Goal: Task Accomplishment & Management: Complete application form

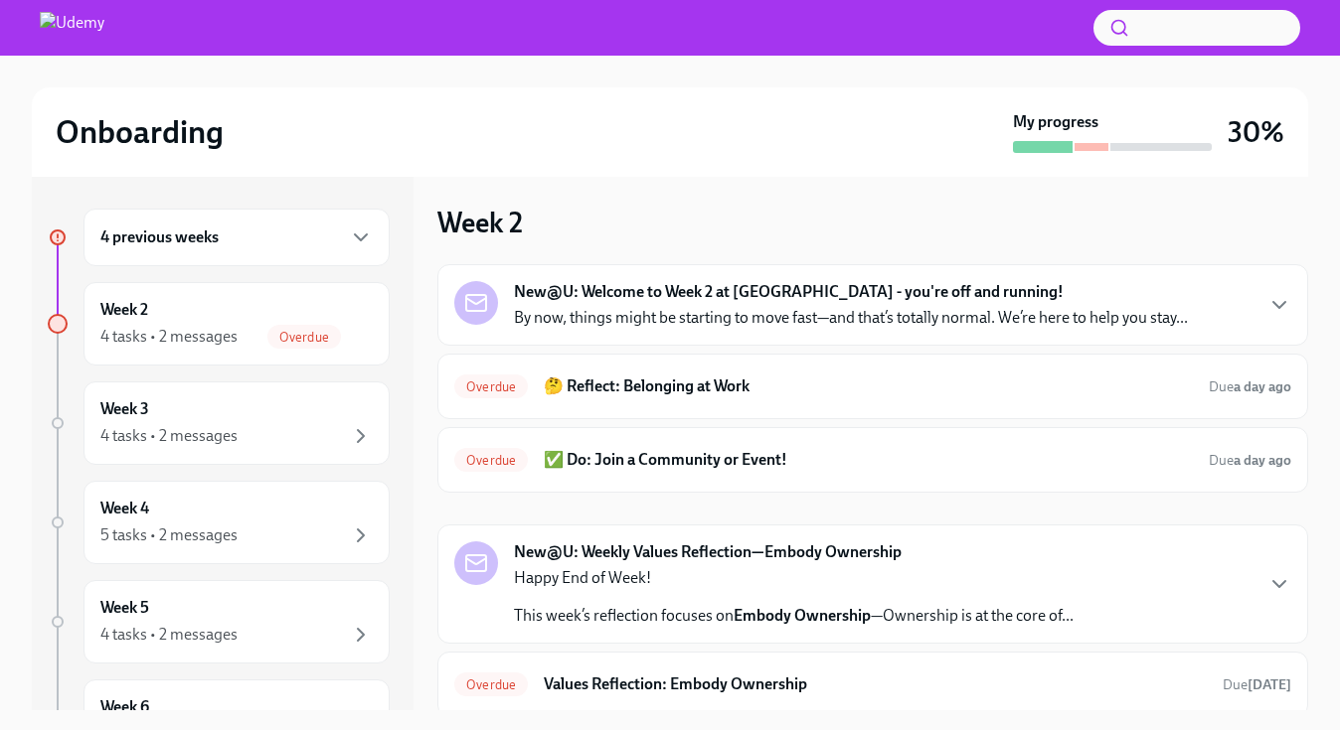
scroll to position [152, 0]
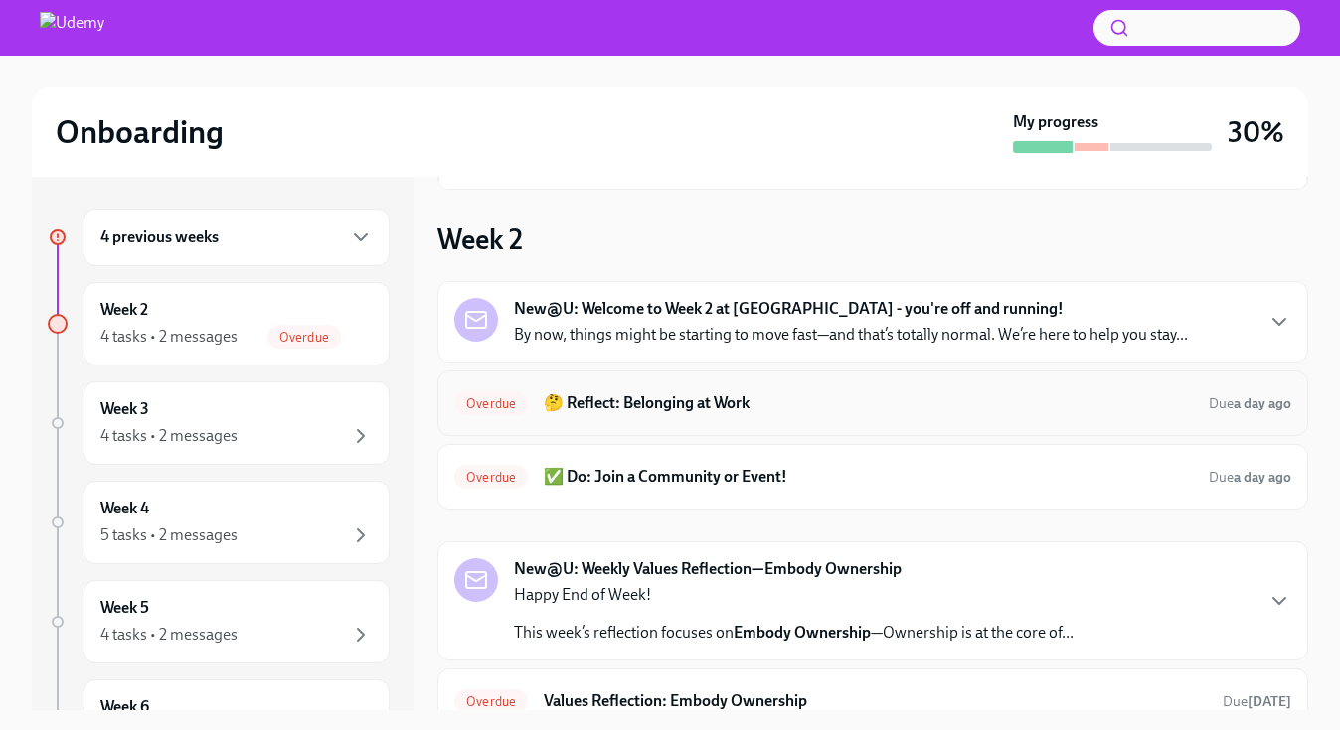
click at [776, 395] on h6 "🤔 Reflect: Belonging at Work" at bounding box center [868, 404] width 649 height 22
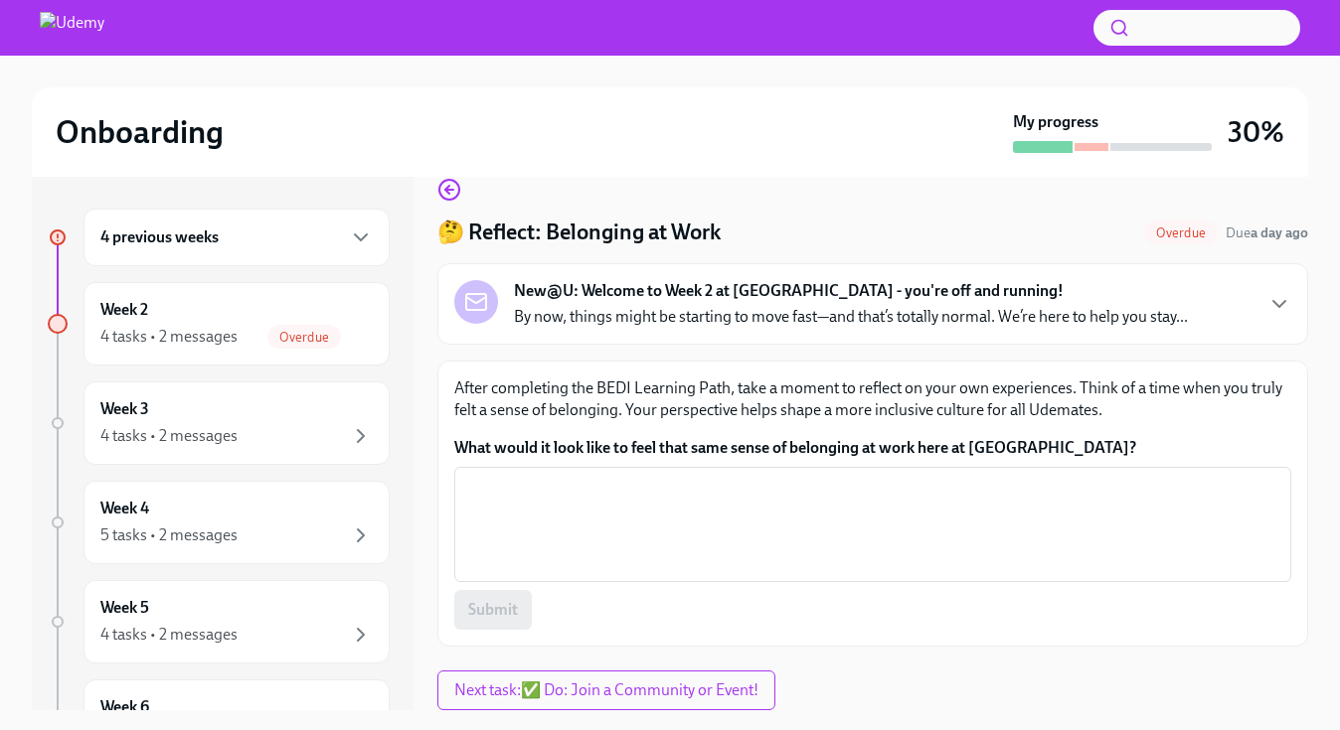
scroll to position [36, 0]
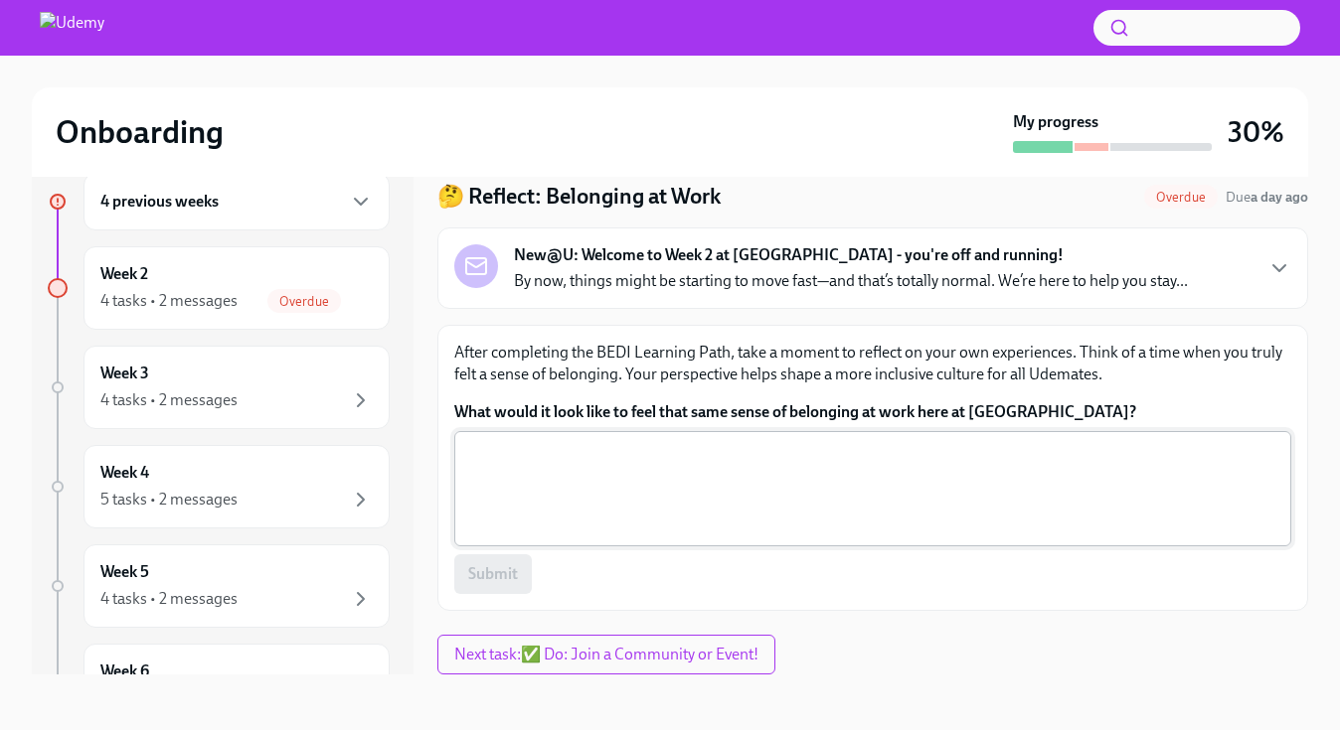
click at [753, 450] on textarea "What would it look like to feel that same sense of belonging at work here at [G…" at bounding box center [872, 488] width 813 height 95
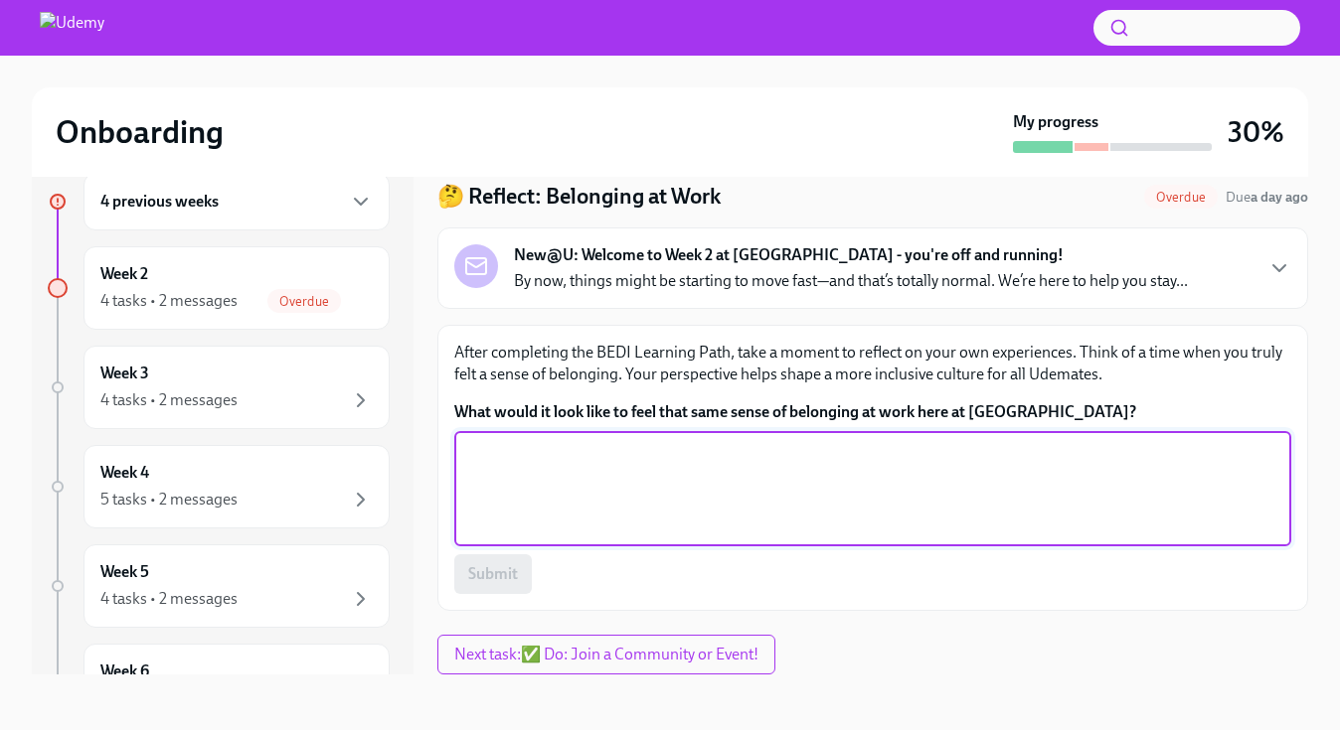
click at [771, 419] on label "What would it look like to feel that same sense of belonging at work here at [G…" at bounding box center [872, 413] width 837 height 22
click at [771, 441] on textarea "What would it look like to feel that same sense of belonging at work here at [G…" at bounding box center [872, 488] width 813 height 95
click at [771, 419] on label "What would it look like to feel that same sense of belonging at work here at [G…" at bounding box center [872, 413] width 837 height 22
click at [771, 441] on textarea "What would it look like to feel that same sense of belonging at work here at [G…" at bounding box center [872, 488] width 813 height 95
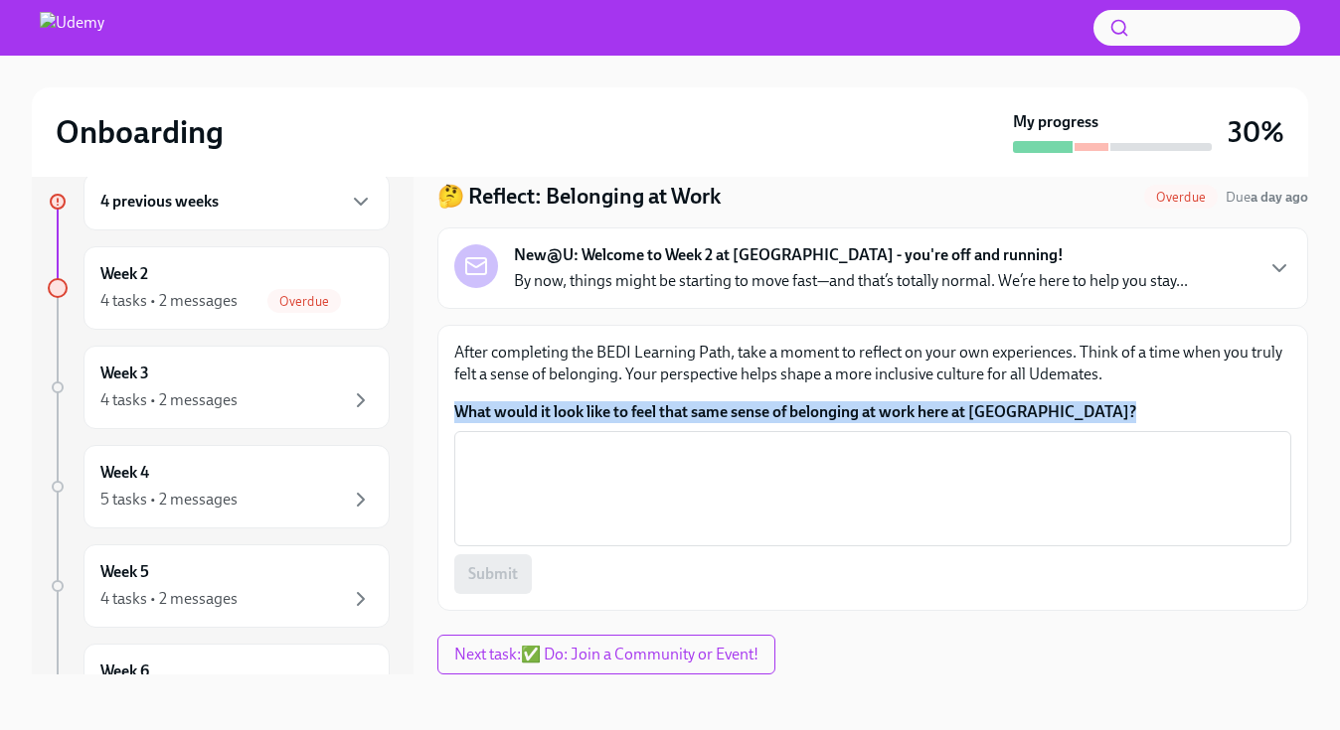
click at [771, 419] on label "What would it look like to feel that same sense of belonging at work here at [G…" at bounding box center [872, 413] width 837 height 22
click at [771, 441] on textarea "What would it look like to feel that same sense of belonging at work here at [G…" at bounding box center [872, 488] width 813 height 95
copy label "What would it look like to feel that same sense of belonging at work here at [G…"
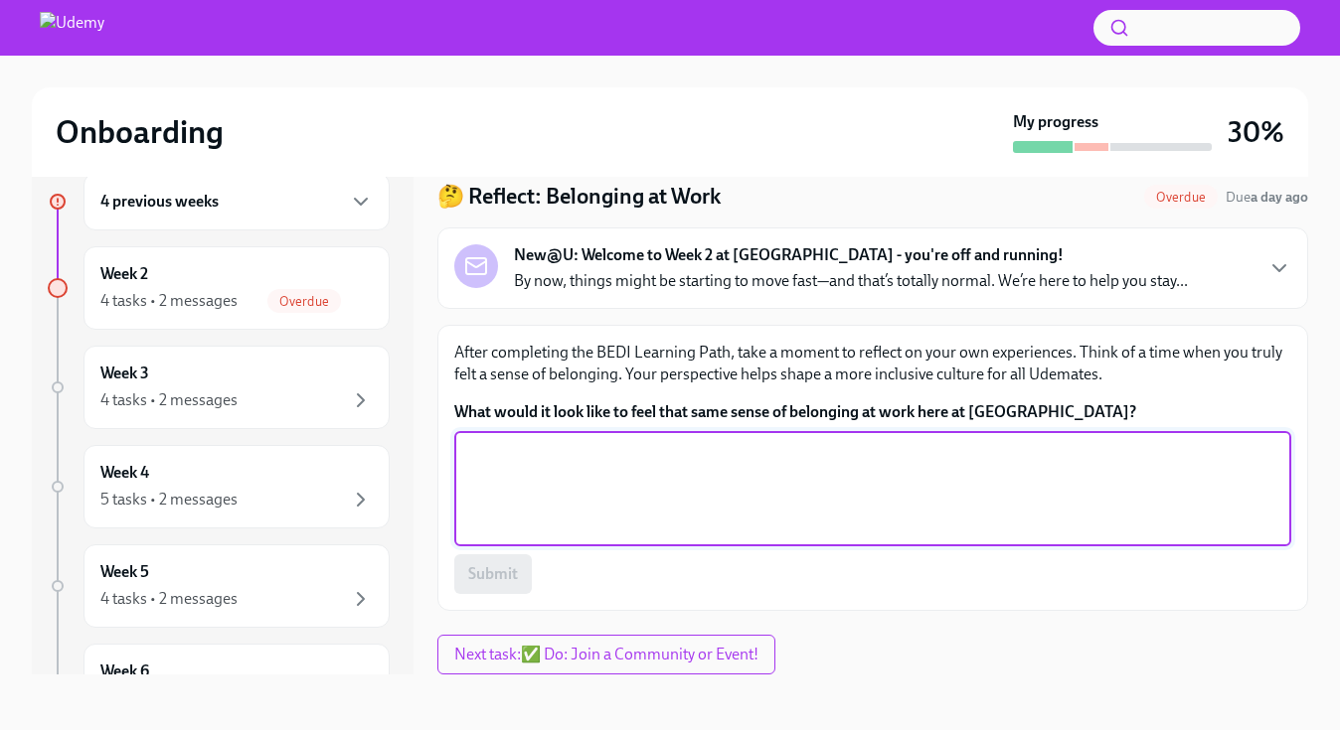
click at [764, 456] on textarea "What would it look like to feel that same sense of belonging at work here at [G…" at bounding box center [872, 488] width 813 height 95
paste textarea "For me, belonging at Udemy would mean feeling valued for who I am as well as wh…"
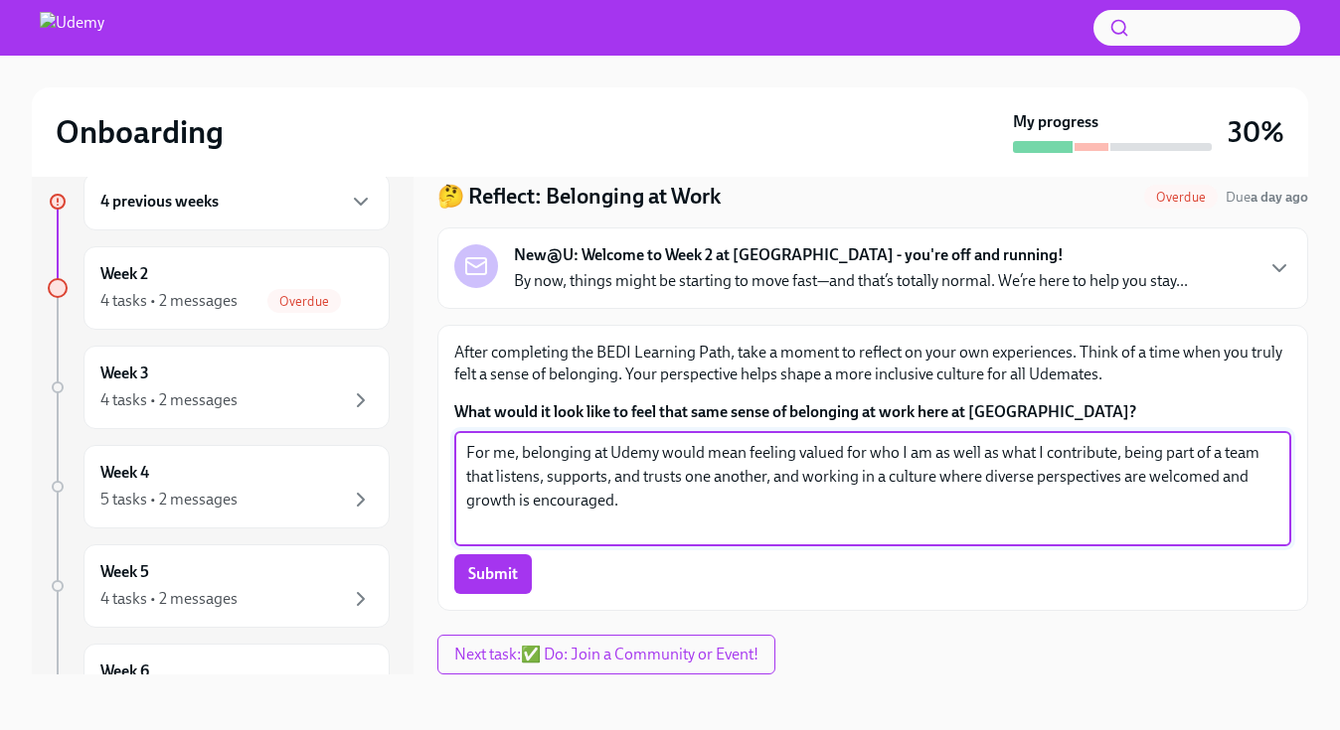
click at [876, 475] on textarea "For me, belonging at Udemy would mean feeling valued for who I am as well as wh…" at bounding box center [872, 488] width 813 height 95
click at [960, 466] on textarea "For me, belonging at Udemy would mean feeling valued for who I am as well as wh…" at bounding box center [872, 488] width 813 height 95
click at [1106, 456] on textarea "For me, belonging at Udemy would mean feeling valued for who I am as well as wh…" at bounding box center [872, 488] width 813 height 95
click at [979, 504] on textarea "For me, belonging at Udemy would mean feeling valued for who I am as well as wh…" at bounding box center [872, 488] width 813 height 95
click at [777, 483] on textarea "For me, belonging at Udemy would mean feeling valued for who I am as well as wh…" at bounding box center [872, 488] width 813 height 95
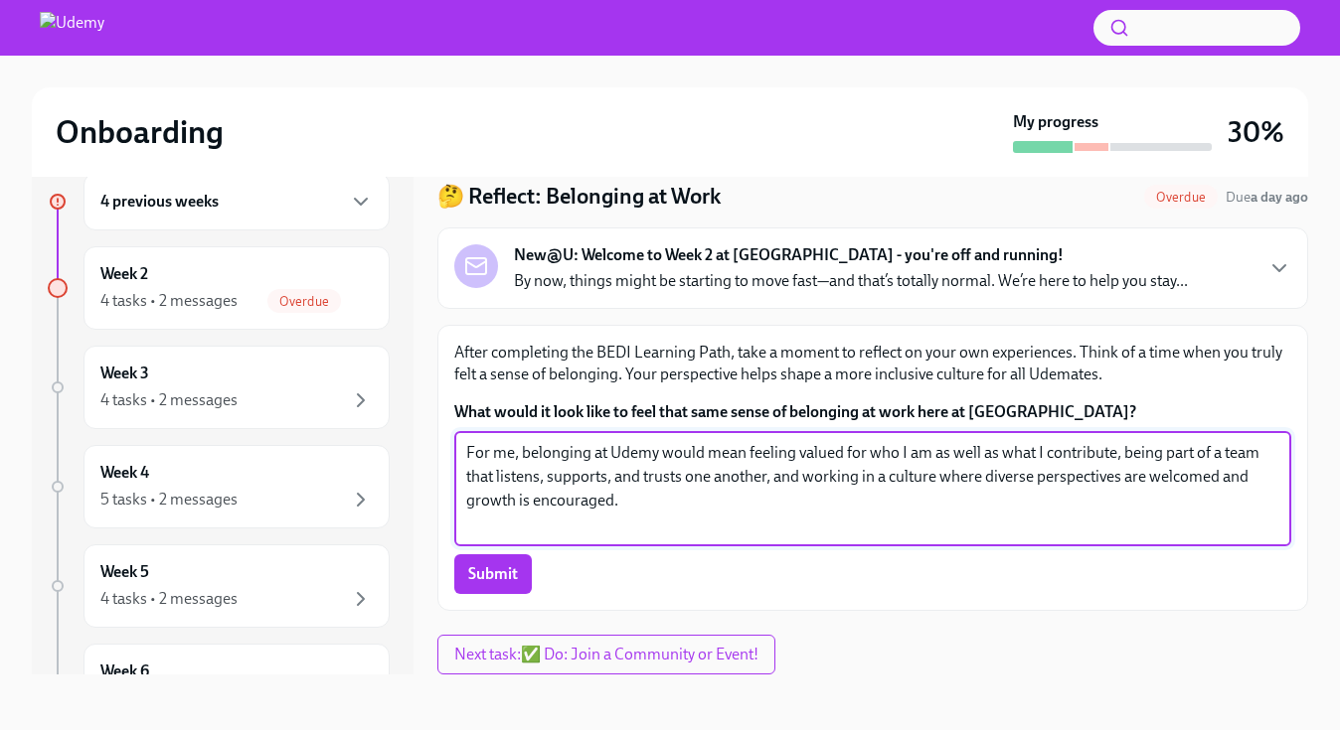
click at [779, 499] on textarea "For me, belonging at Udemy would mean feeling valued for who I am as well as wh…" at bounding box center [872, 488] width 813 height 95
drag, startPoint x: 618, startPoint y: 505, endPoint x: 1190, endPoint y: 503, distance: 571.5
click at [1190, 503] on textarea "For me, belonging at Udemy would mean feeling valued for who I am as well as wh…" at bounding box center [872, 488] width 813 height 95
click at [1187, 503] on textarea "For me, belonging at Udemy would mean feeling valued for who I am as well as wh…" at bounding box center [872, 488] width 813 height 95
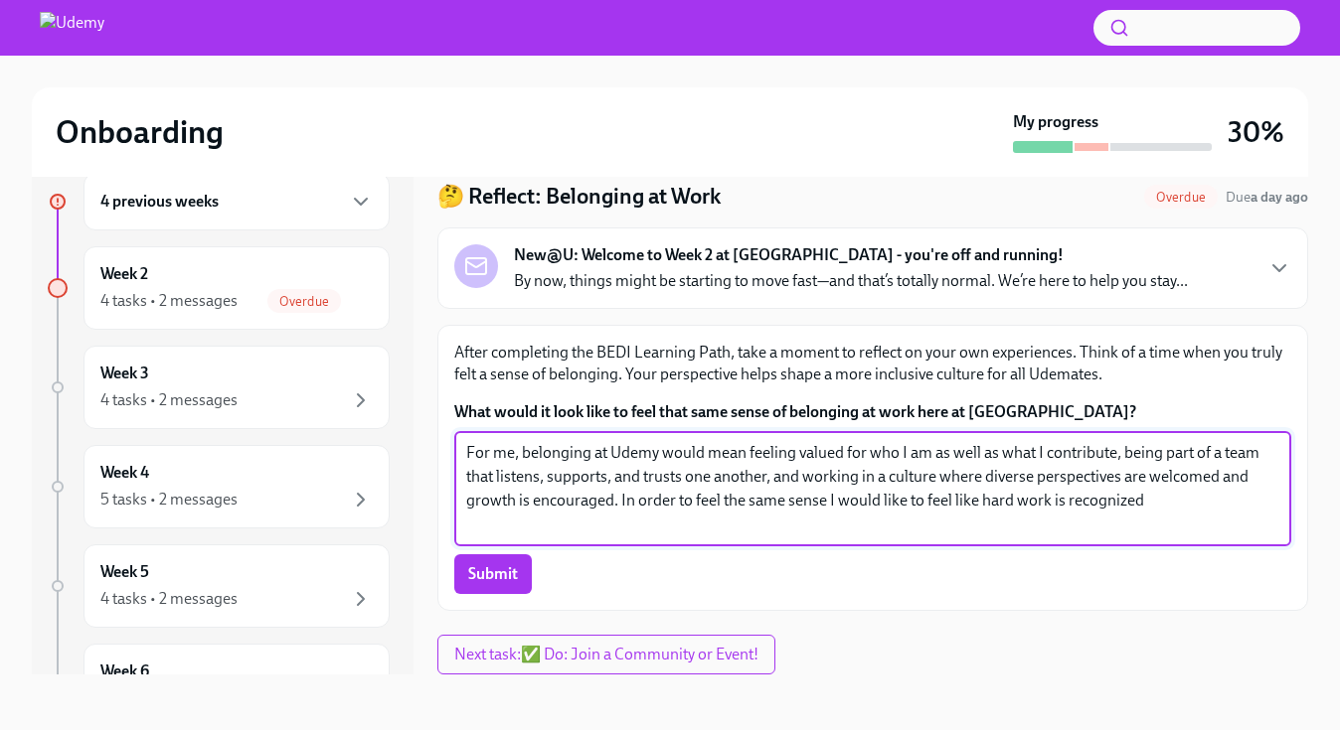
click at [1187, 503] on textarea "For me, belonging at Udemy would mean feeling valued for who I am as well as wh…" at bounding box center [872, 488] width 813 height 95
click at [901, 523] on textarea "For me, belonging at Udemy would mean feeling valued for who I am as well as wh…" at bounding box center [872, 488] width 813 height 95
drag, startPoint x: 1153, startPoint y: 510, endPoint x: 845, endPoint y: 495, distance: 308.5
click at [845, 496] on textarea "For me, belonging at Udemy would mean feeling valued for who I am as well as wh…" at bounding box center [872, 488] width 813 height 95
click at [845, 495] on textarea "For me, belonging at Udemy would mean feeling valued for who I am as well as wh…" at bounding box center [872, 488] width 813 height 95
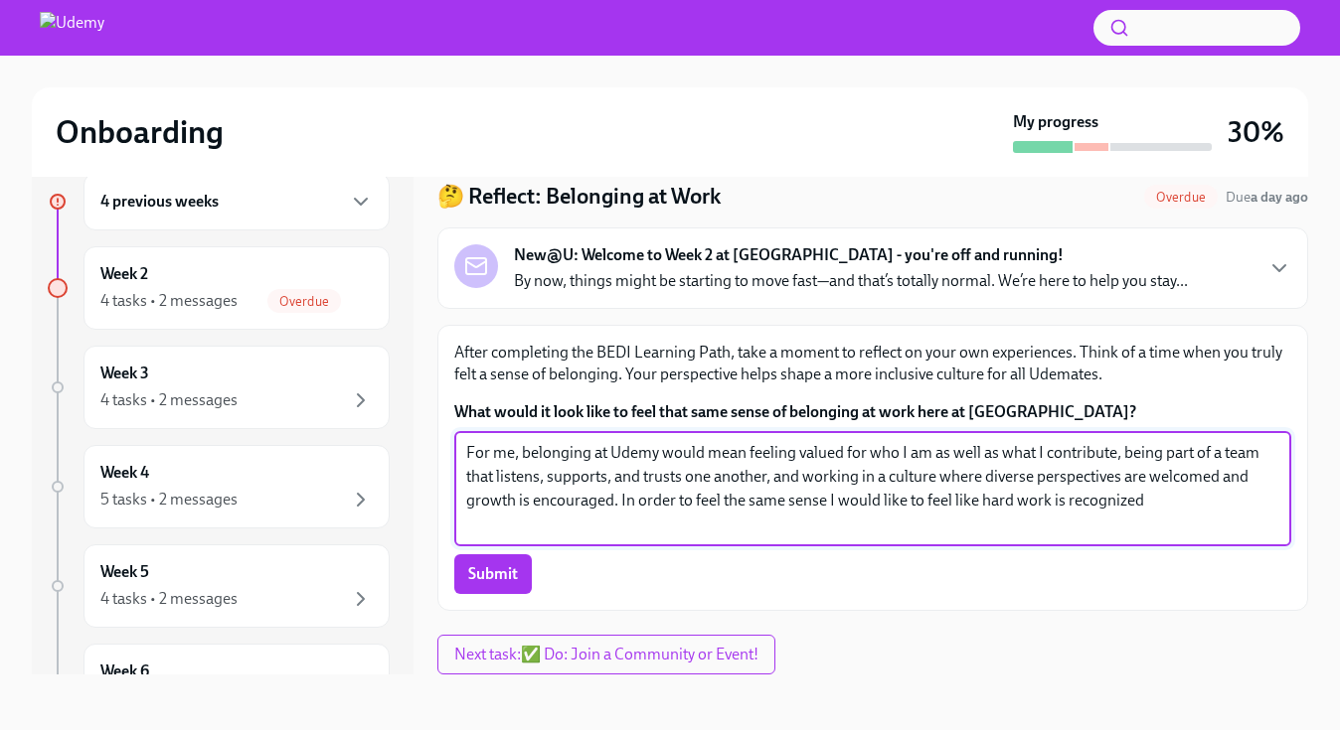
click at [1111, 510] on textarea "For me, belonging at Udemy would mean feeling valued for who I am as well as wh…" at bounding box center [872, 488] width 813 height 95
click at [1161, 510] on textarea "For me, belonging at Udemy would mean feeling valued for who I am as well as wh…" at bounding box center [872, 488] width 813 height 95
type textarea "For me, belonging at Udemy would mean feeling valued for who I am as well as wh…"
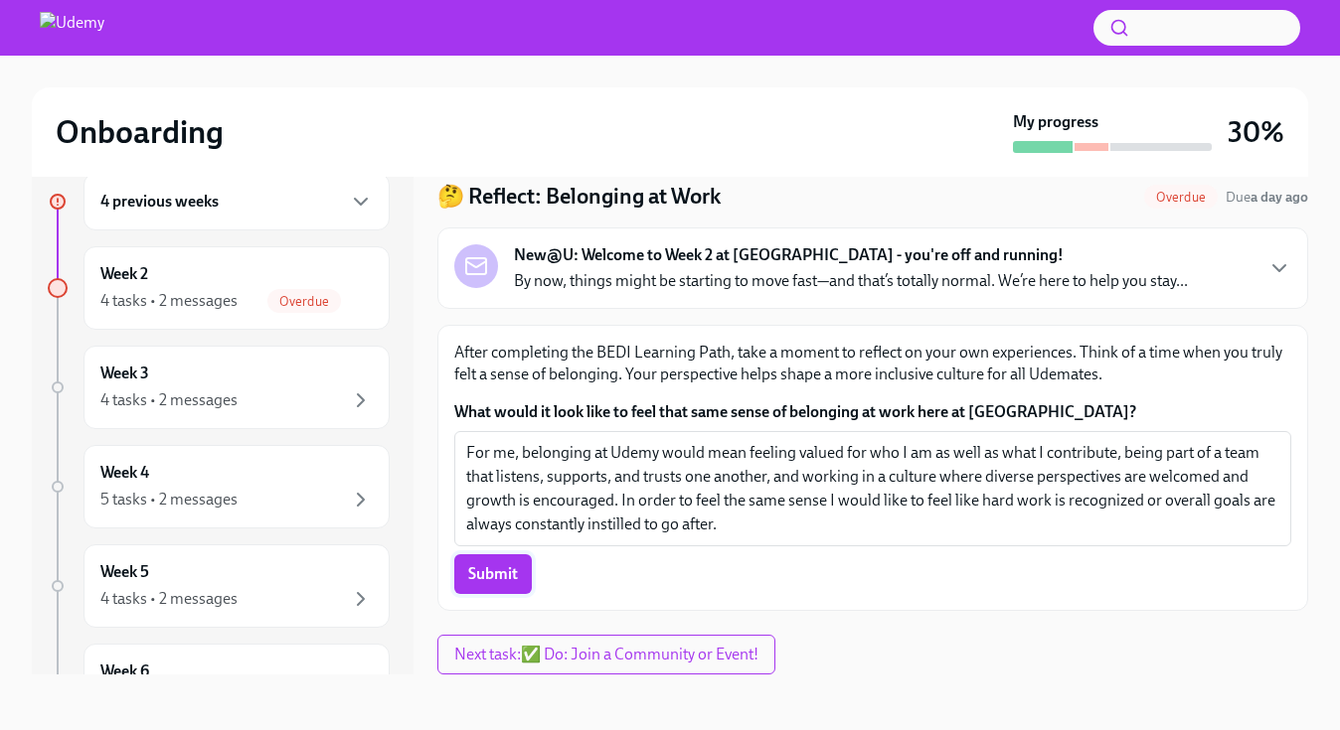
click at [514, 583] on span "Submit" at bounding box center [493, 575] width 50 height 20
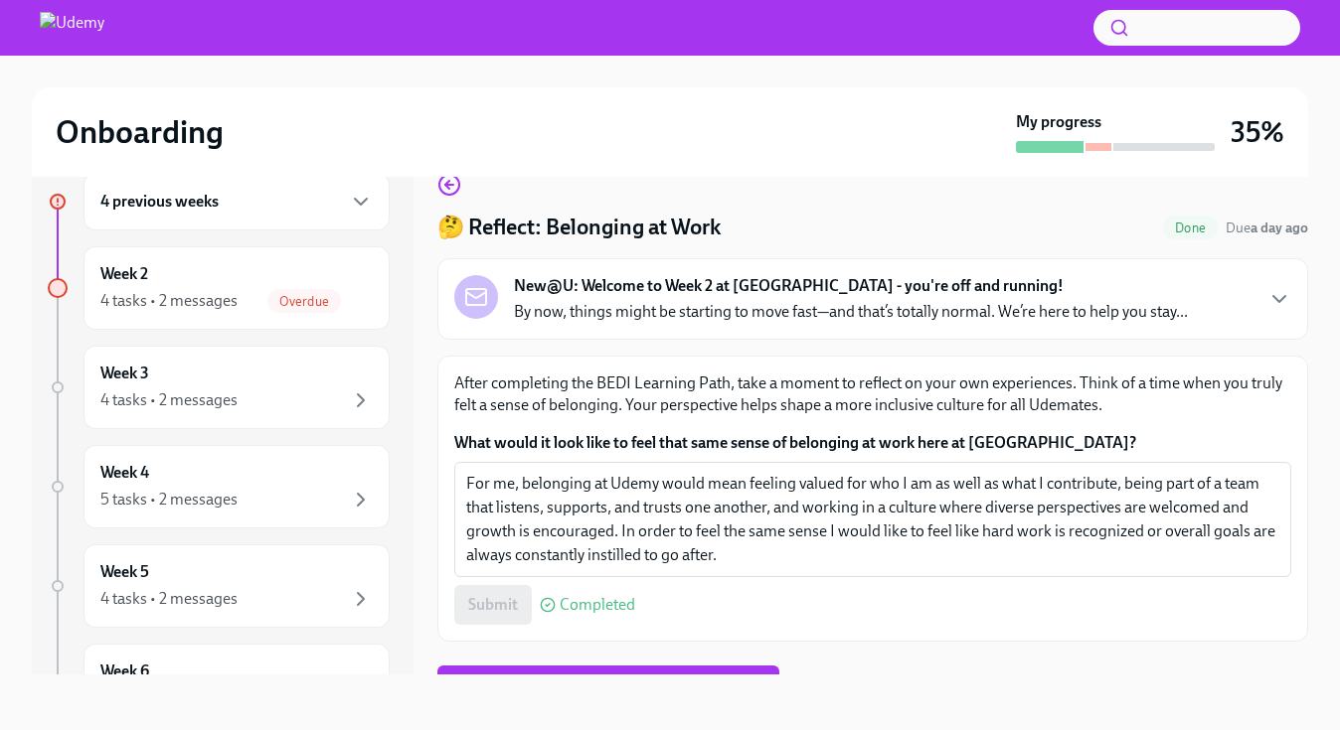
scroll to position [31, 0]
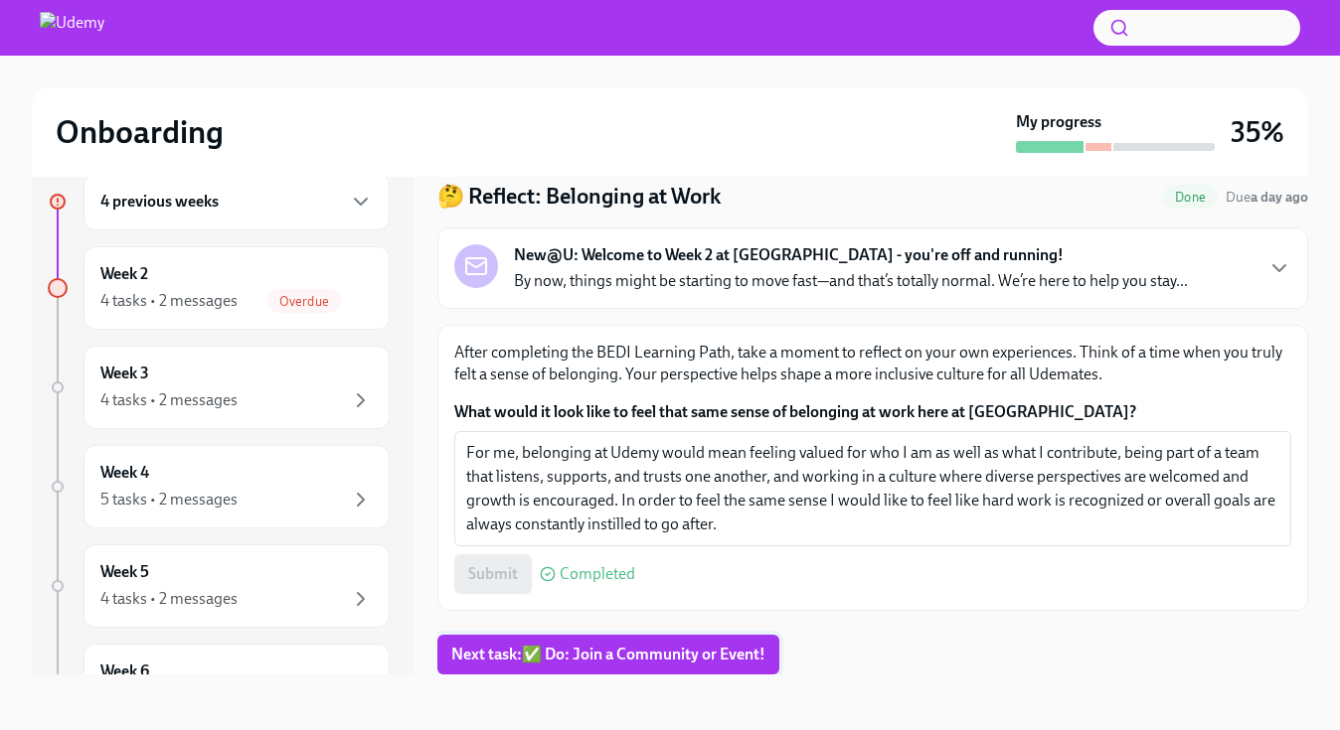
click at [531, 662] on span "Next task : ✅ Do: Join a Community or Event!" at bounding box center [608, 655] width 314 height 20
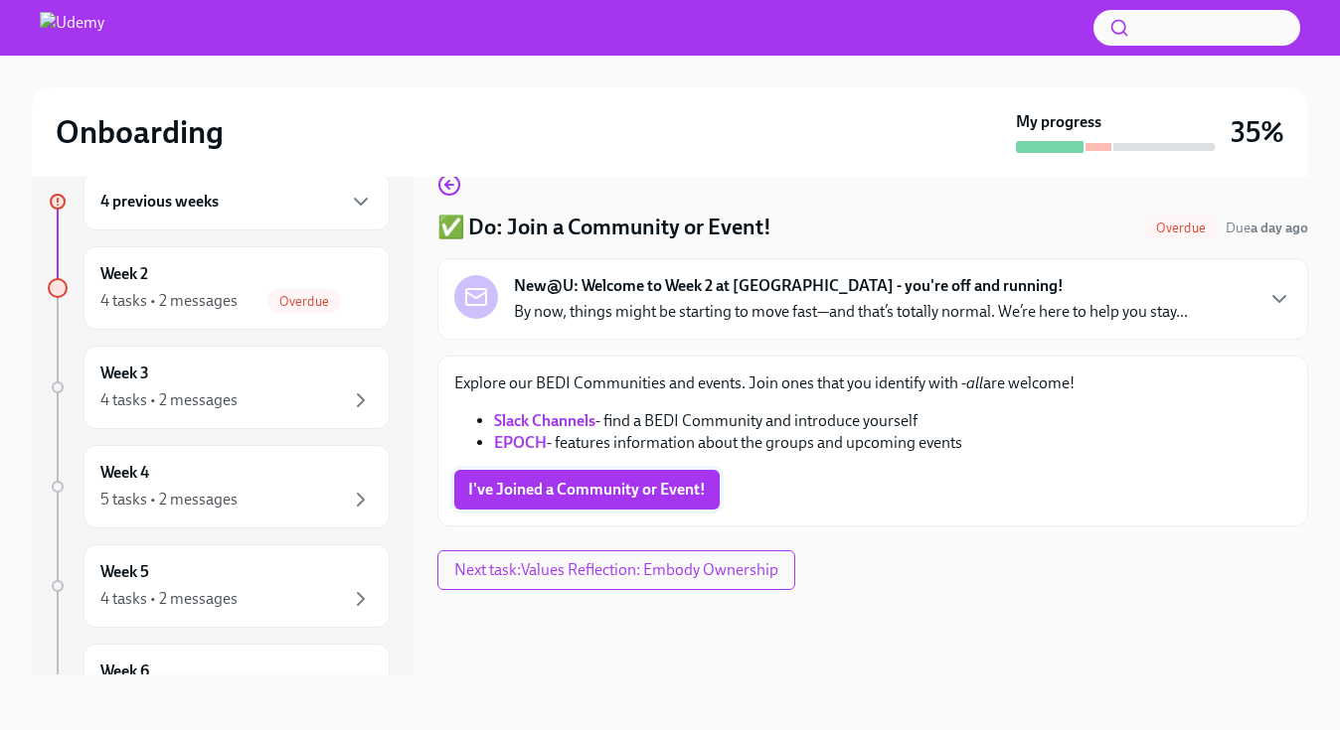
click at [591, 506] on button "I've Joined a Community or Event!" at bounding box center [586, 490] width 265 height 40
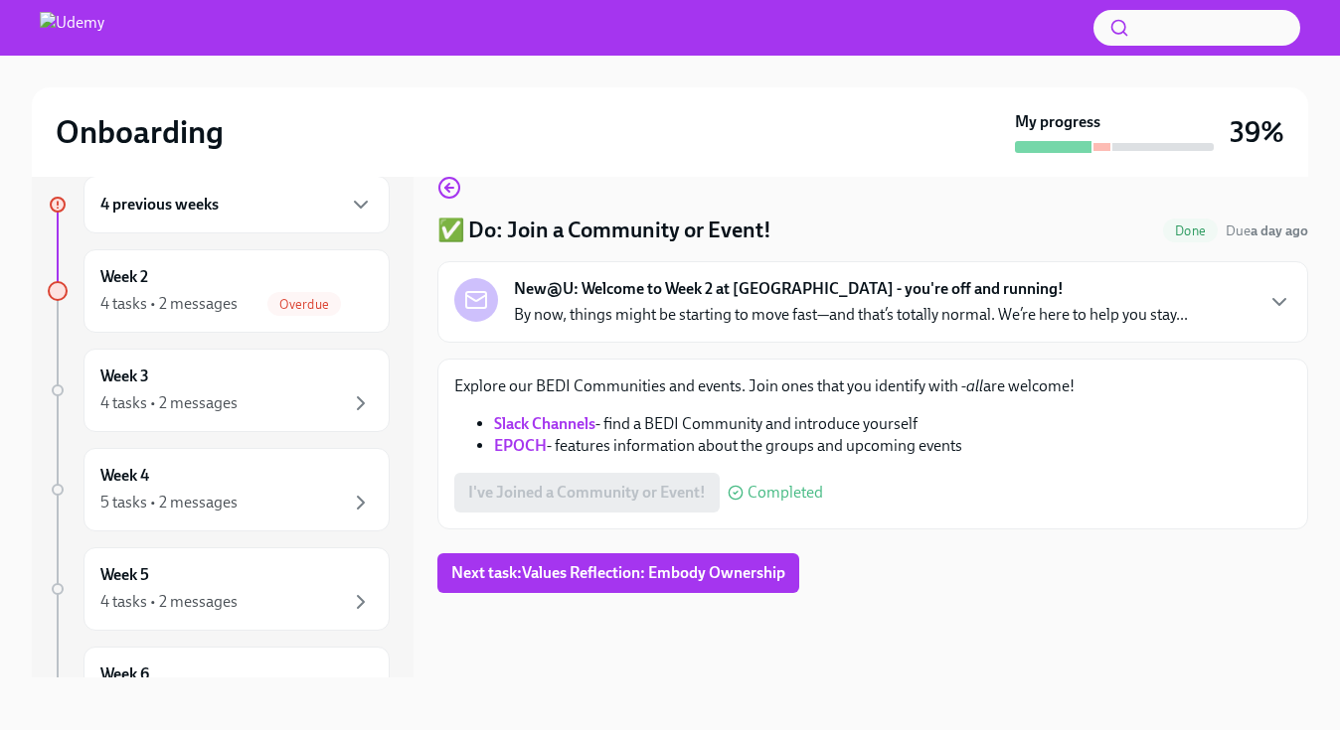
scroll to position [36, 0]
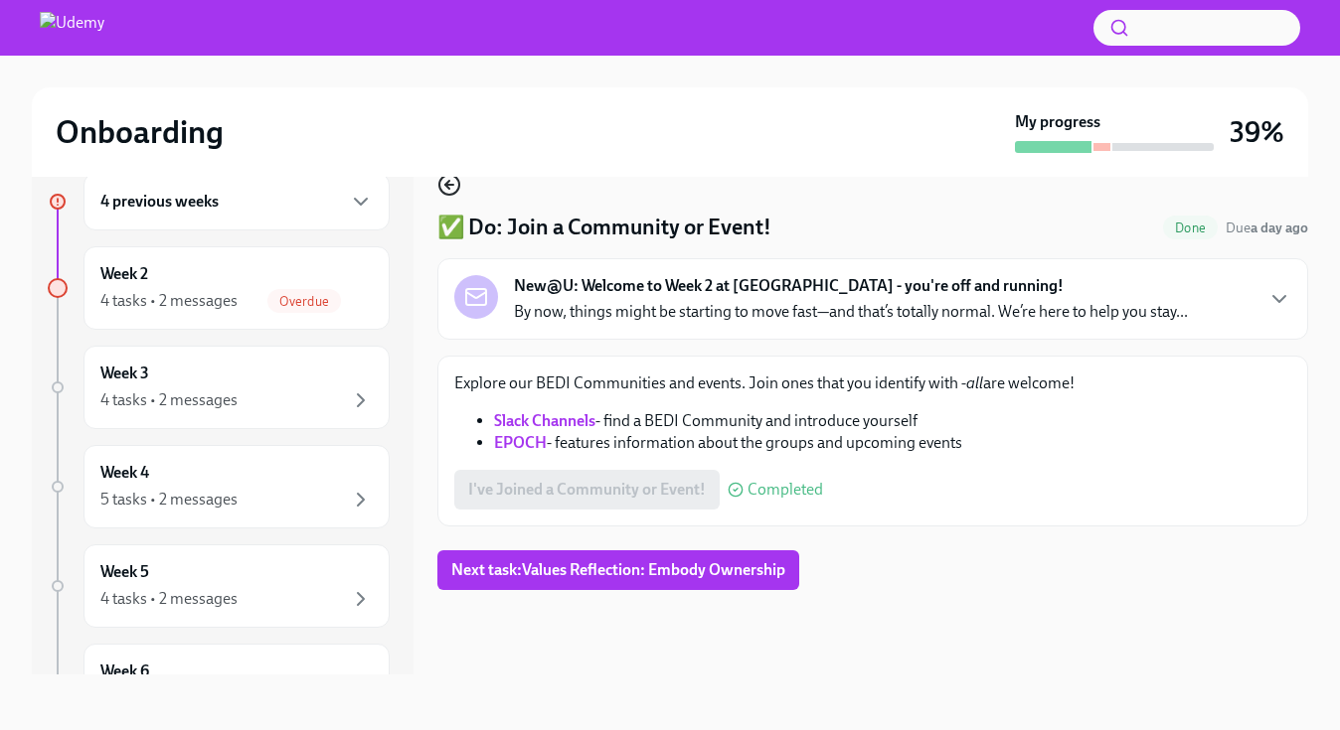
click at [452, 187] on icon "button" at bounding box center [449, 185] width 24 height 24
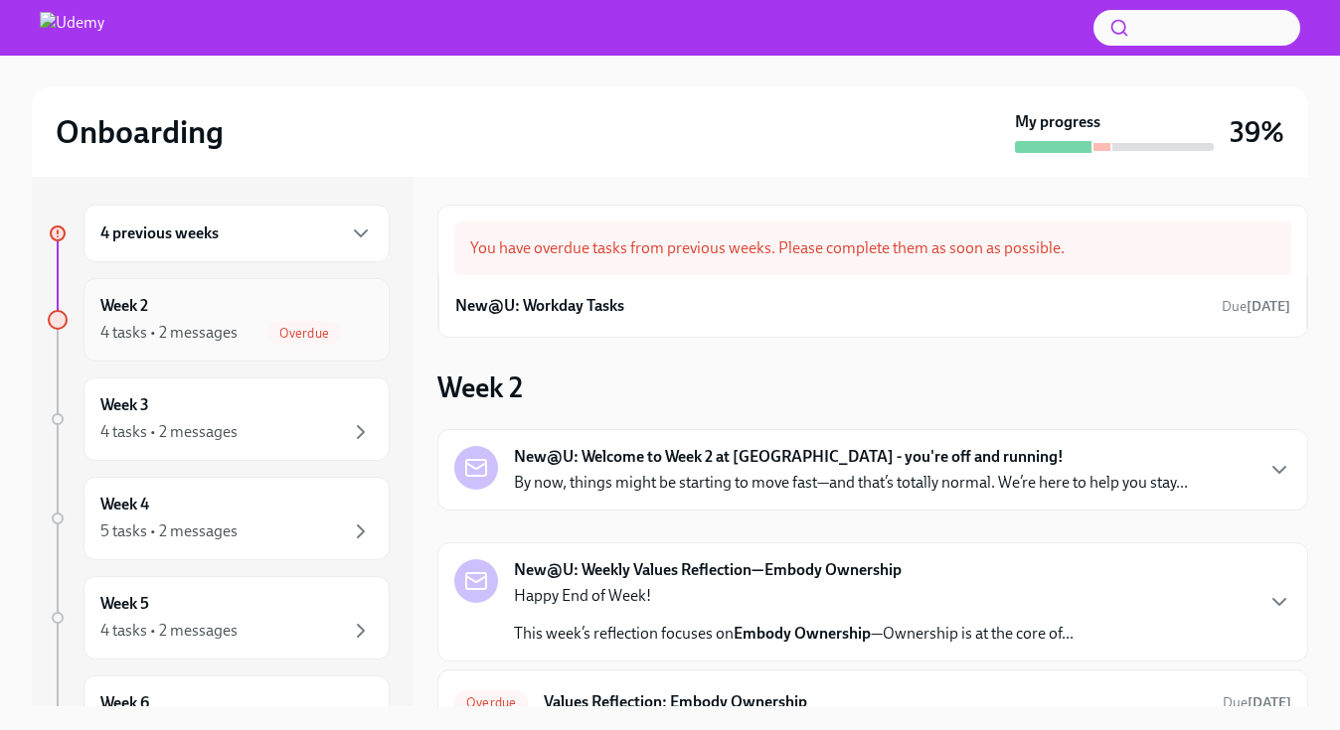
click at [357, 315] on div "Week 2 4 tasks • 2 messages Overdue" at bounding box center [236, 320] width 272 height 50
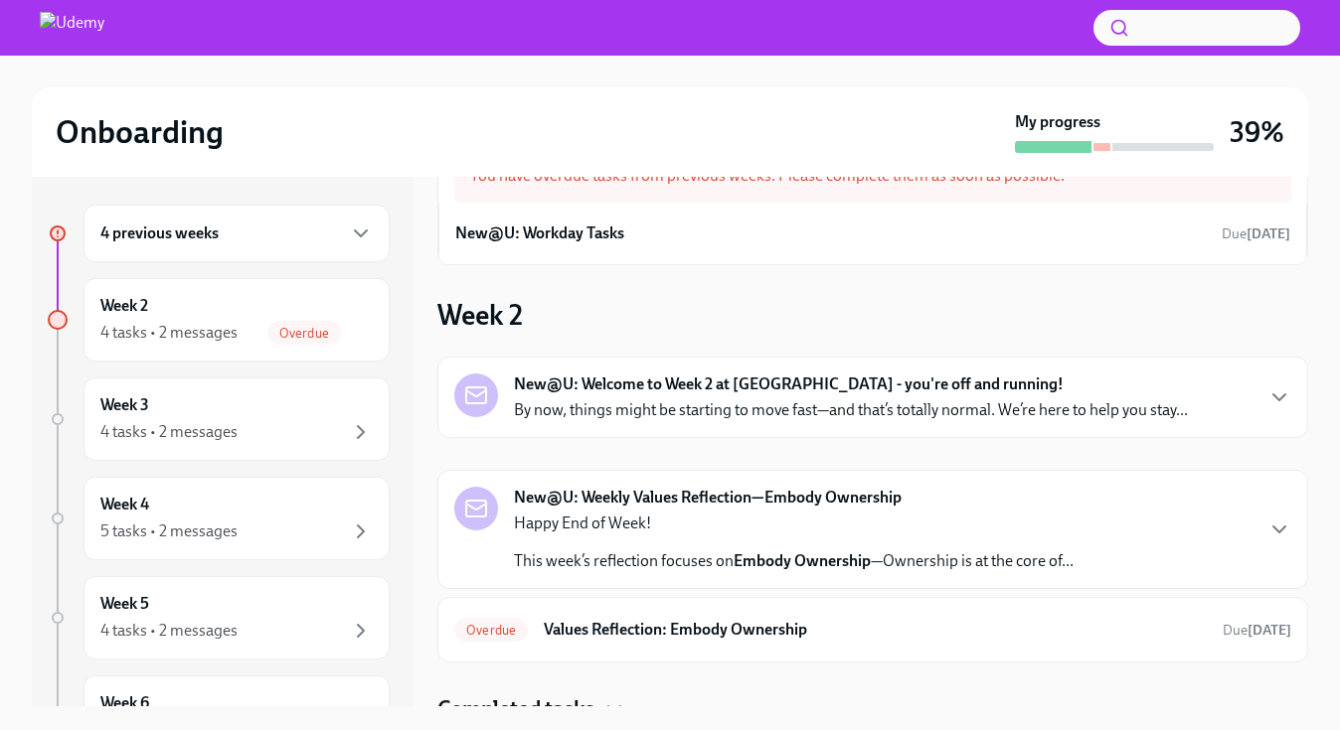
scroll to position [90, 0]
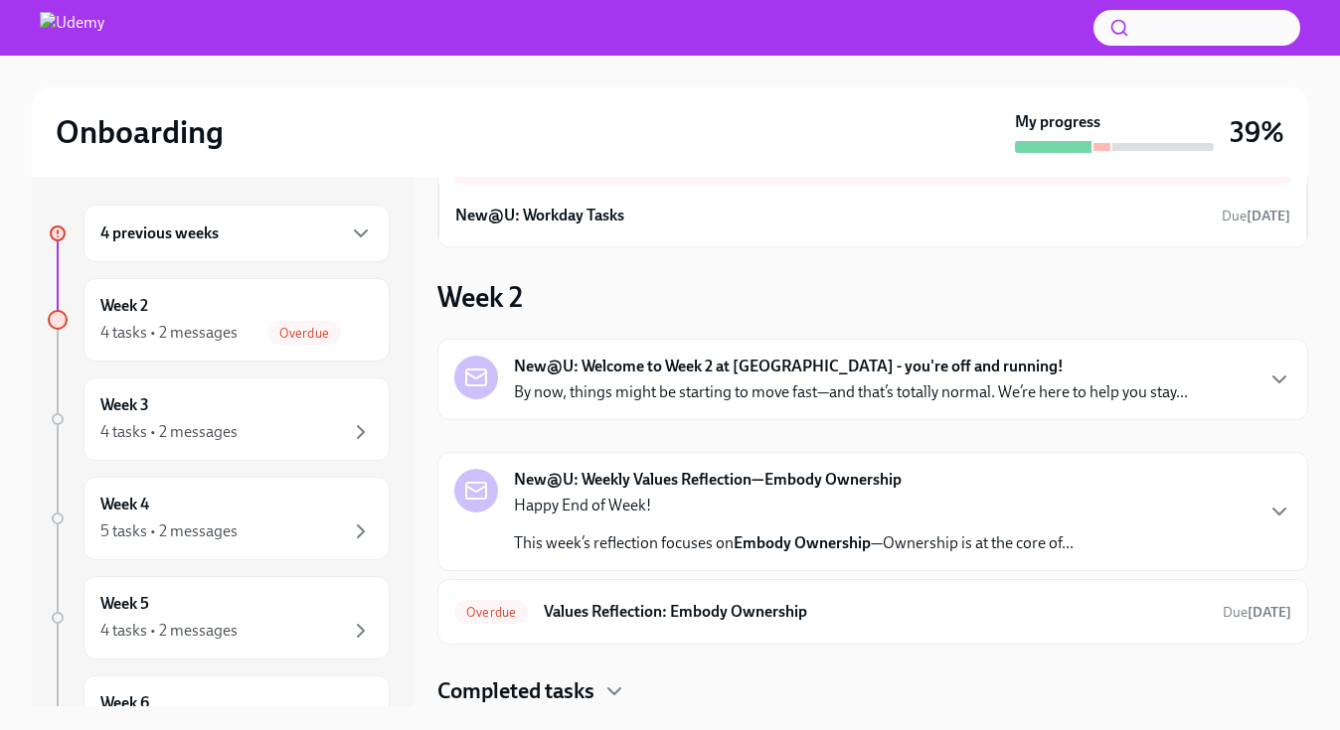
click at [611, 394] on p "By now, things might be starting to move fast—and that’s totally normal. We’re …" at bounding box center [851, 393] width 674 height 22
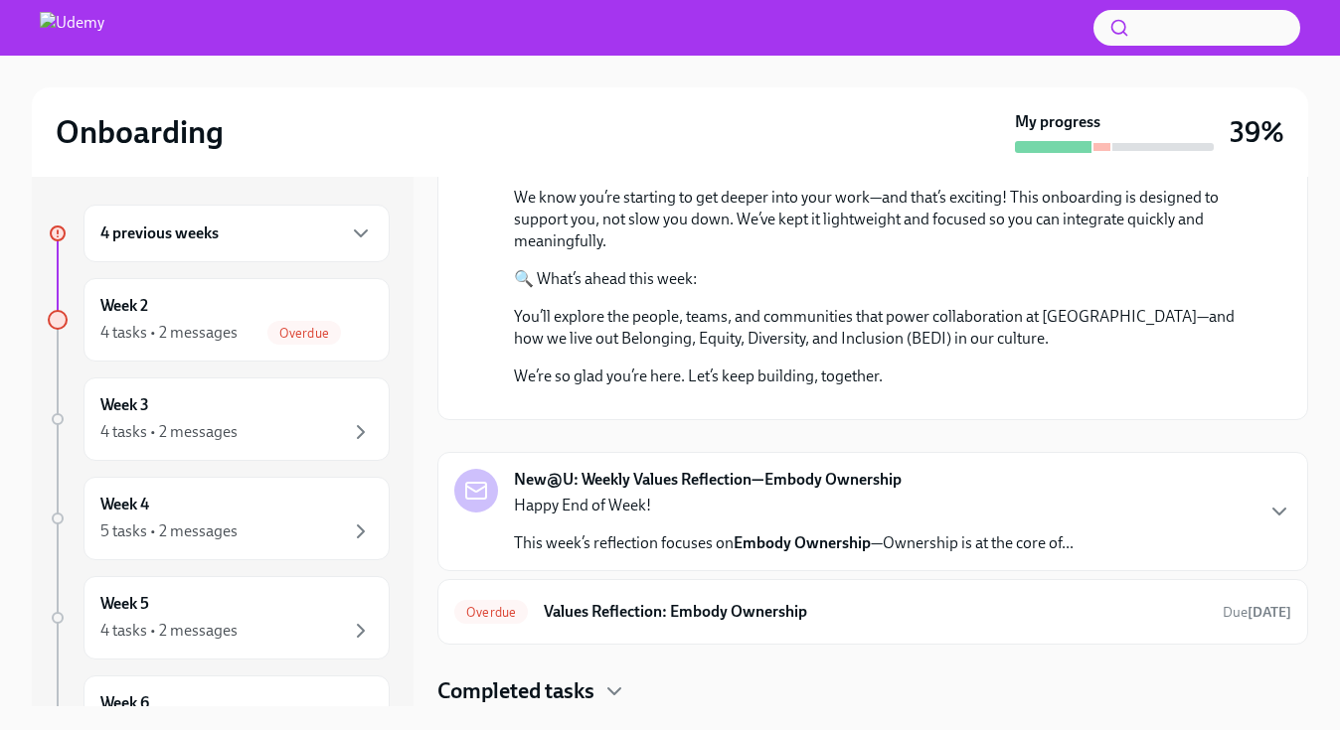
scroll to position [896, 0]
click at [841, 505] on p "Happy End of Week!" at bounding box center [794, 506] width 560 height 22
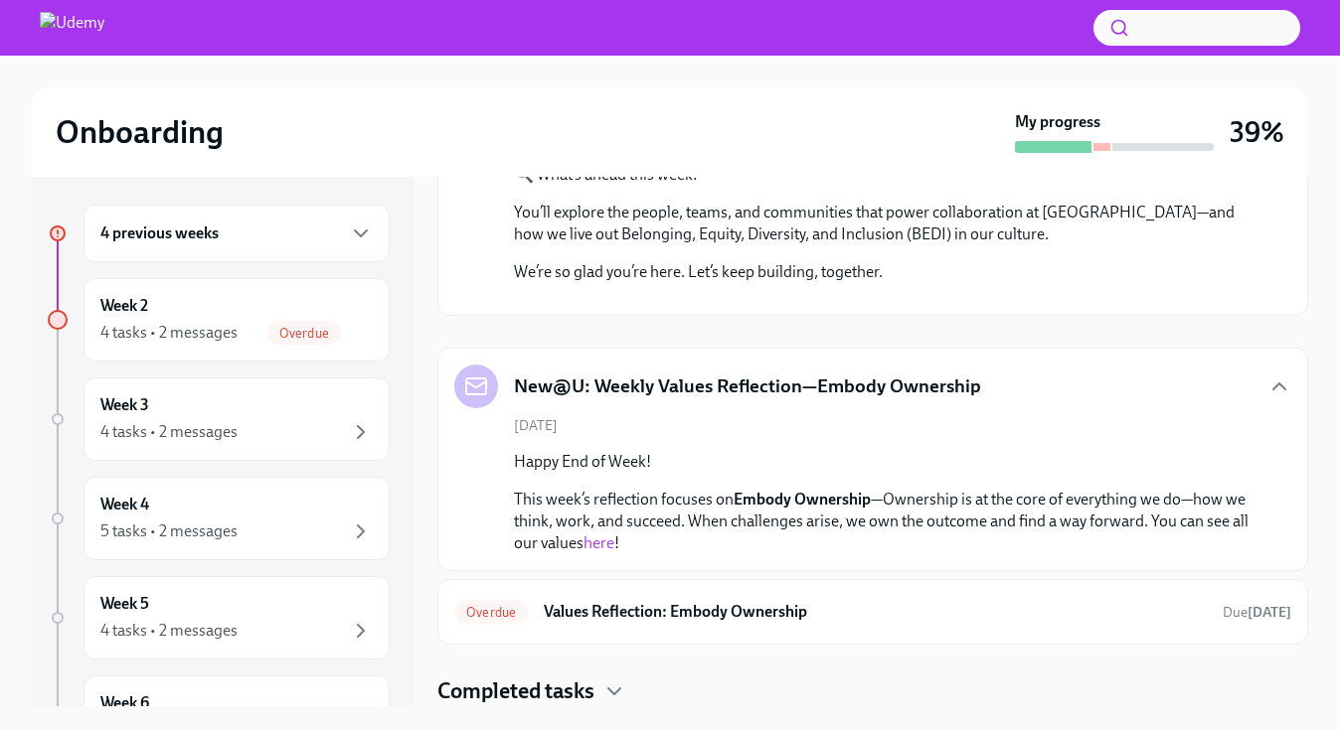
scroll to position [1001, 0]
click at [789, 625] on div "Overdue Values Reflection: Embody Ownership Due [DATE]" at bounding box center [872, 612] width 837 height 32
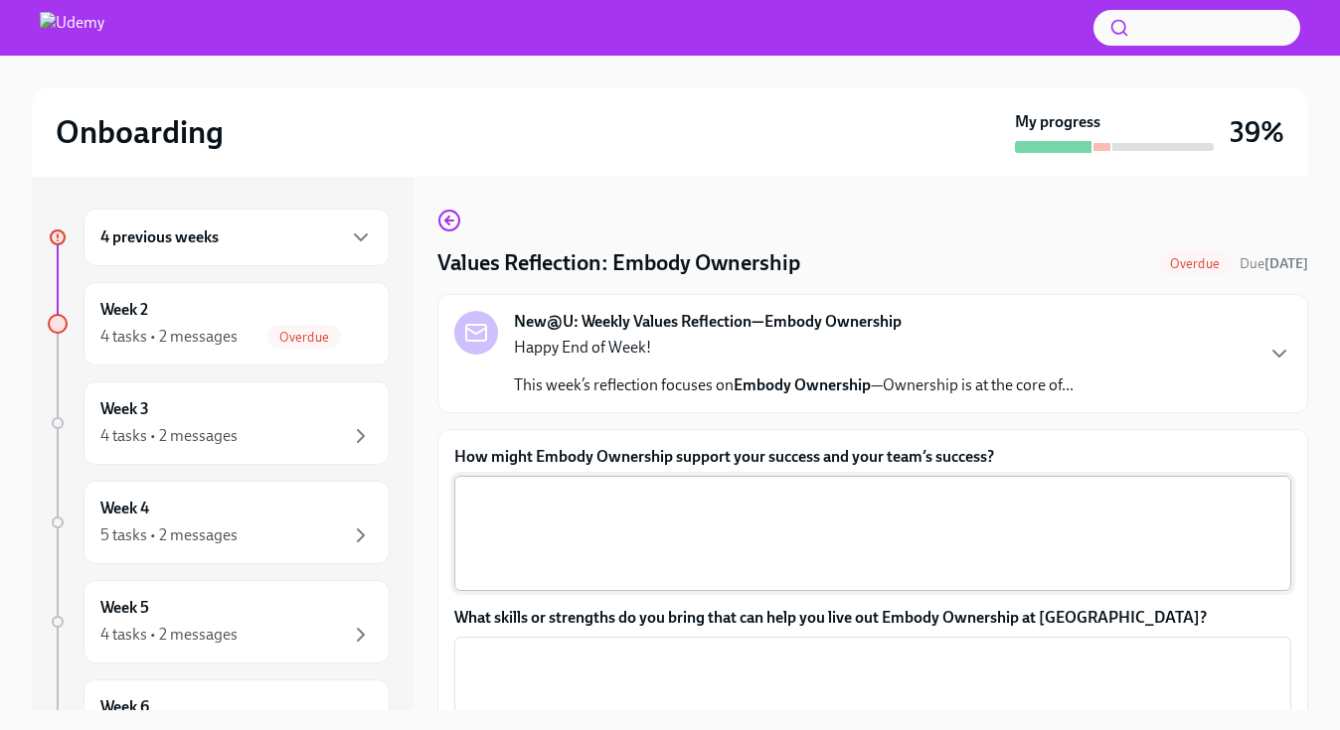
click at [818, 534] on textarea "How might Embody Ownership support your success and your team’s success?" at bounding box center [872, 533] width 813 height 95
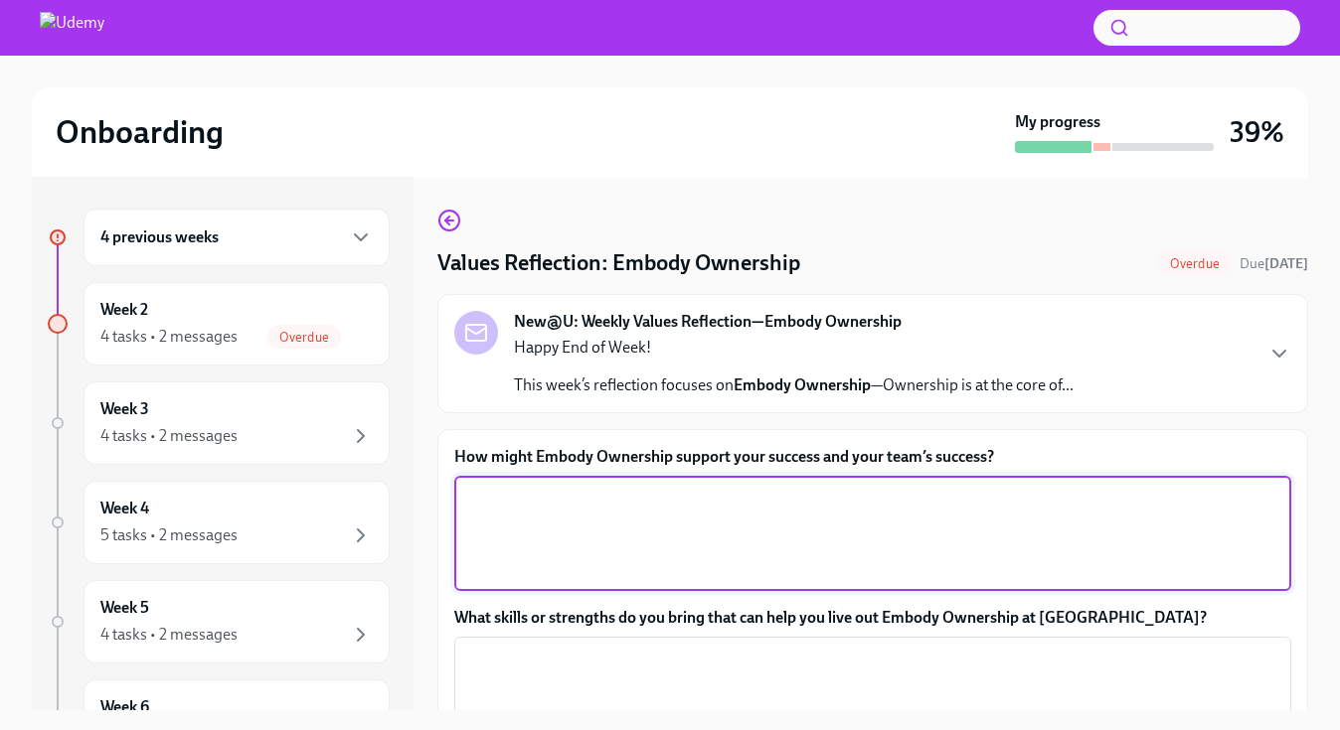
click at [882, 403] on div "New@U: Weekly Values Reflection—Embody Ownership Happy End of Week! This week’s…" at bounding box center [872, 353] width 871 height 119
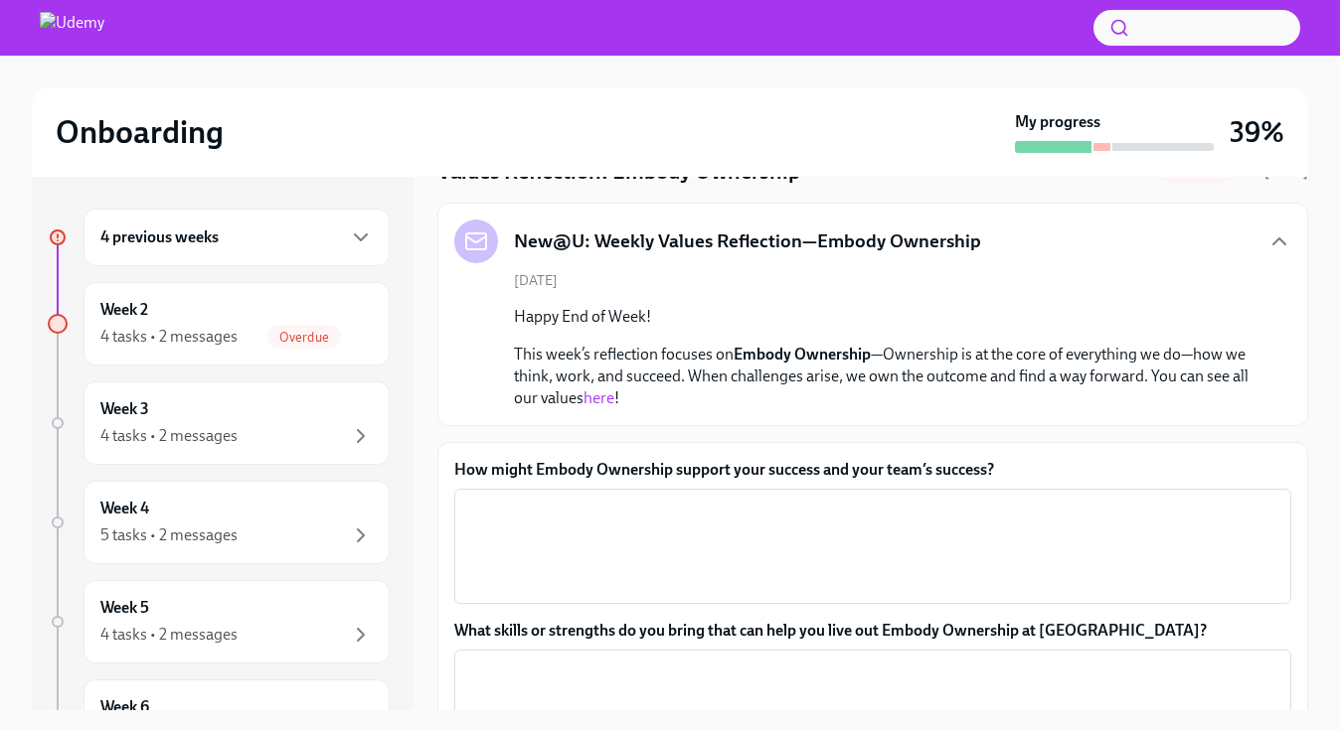
scroll to position [130, 0]
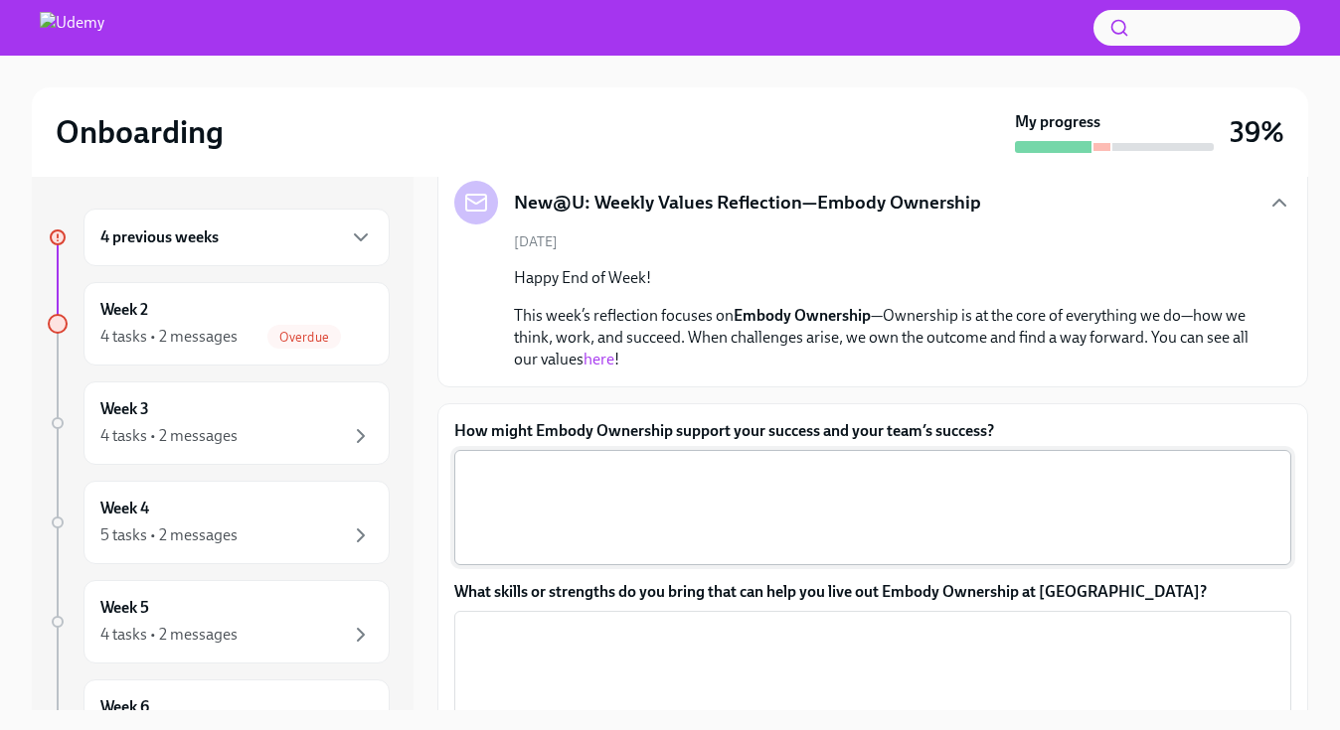
click at [825, 502] on textarea "How might Embody Ownership support your success and your team’s success?" at bounding box center [872, 507] width 813 height 95
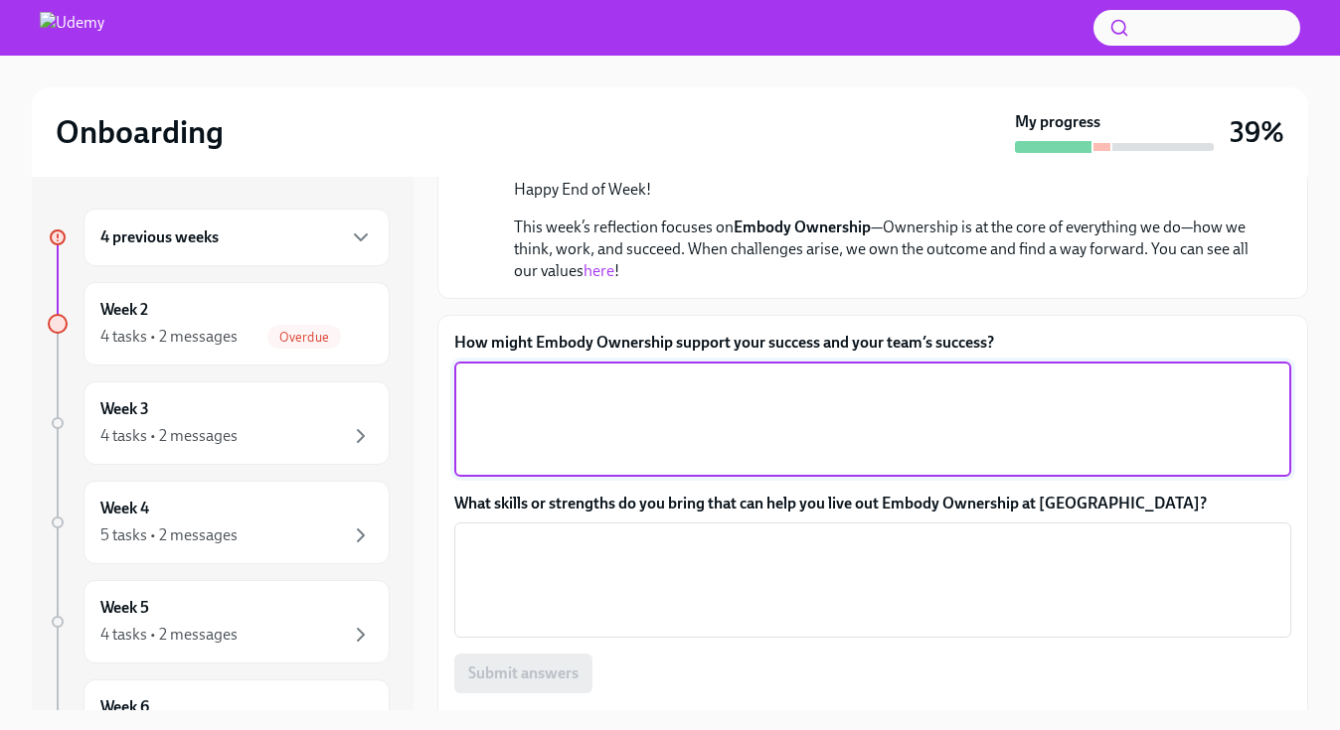
scroll to position [244, 0]
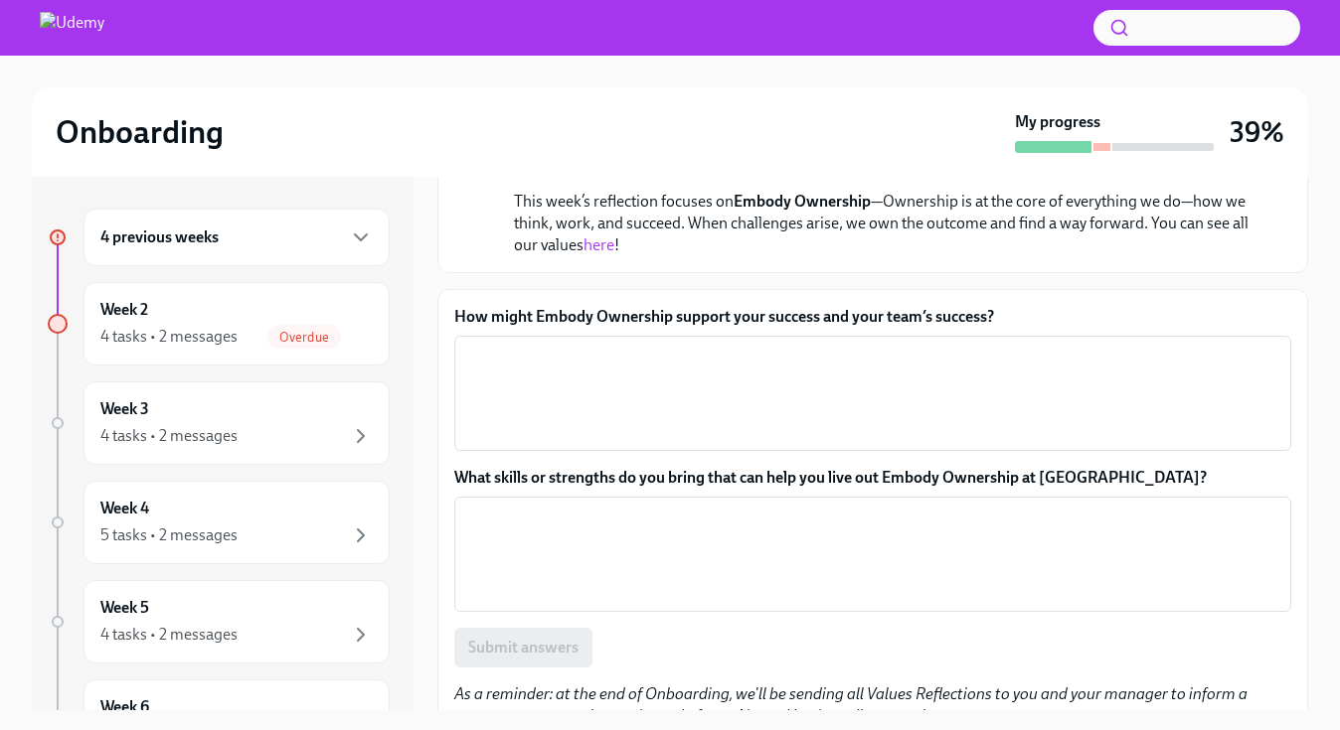
click at [881, 325] on label "How might Embody Ownership support your success and your team’s success?" at bounding box center [872, 317] width 837 height 22
click at [881, 346] on textarea "How might Embody Ownership support your success and your team’s success?" at bounding box center [872, 393] width 813 height 95
click at [881, 325] on label "How might Embody Ownership support your success and your team’s success?" at bounding box center [872, 317] width 837 height 22
click at [881, 346] on textarea "How might Embody Ownership support your success and your team’s success?" at bounding box center [872, 393] width 813 height 95
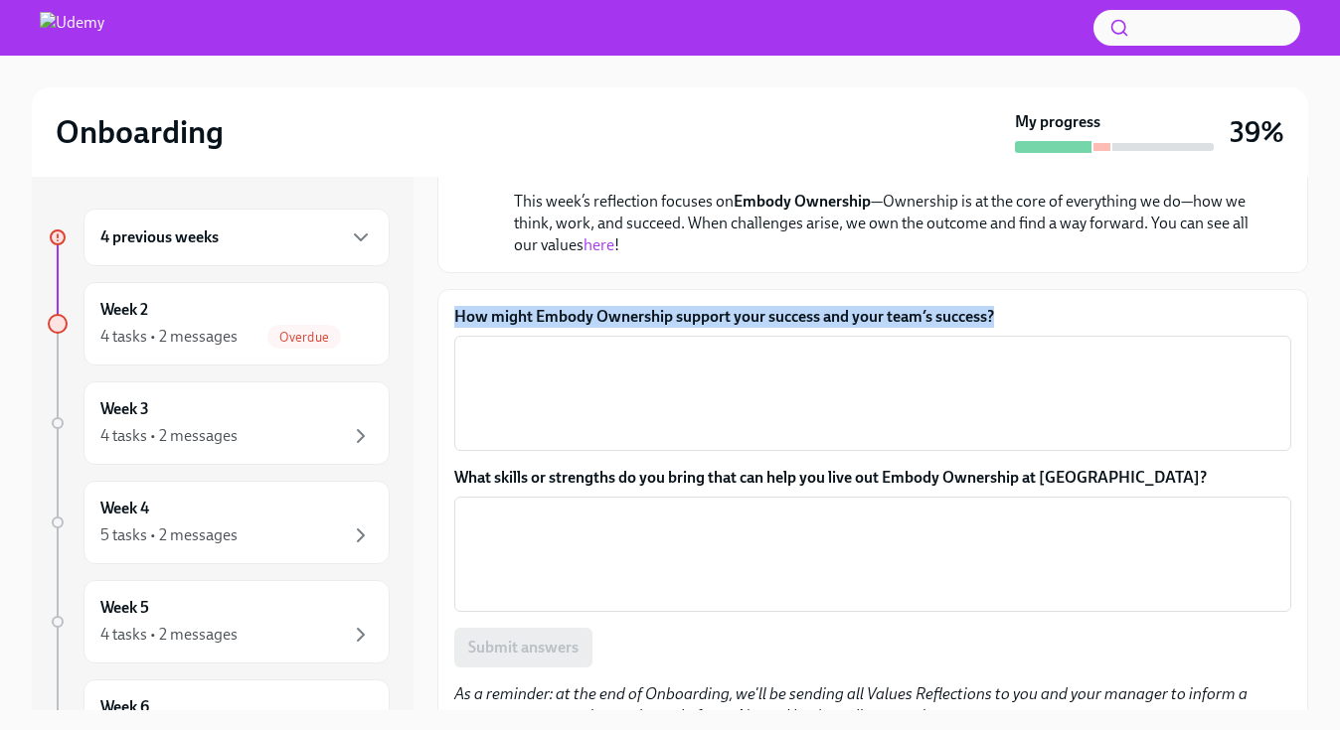
click at [881, 325] on label "How might Embody Ownership support your success and your team’s success?" at bounding box center [872, 317] width 837 height 22
click at [881, 346] on textarea "How might Embody Ownership support your success and your team’s success?" at bounding box center [872, 393] width 813 height 95
copy label "How might Embody Ownership support your success and your team’s success?"
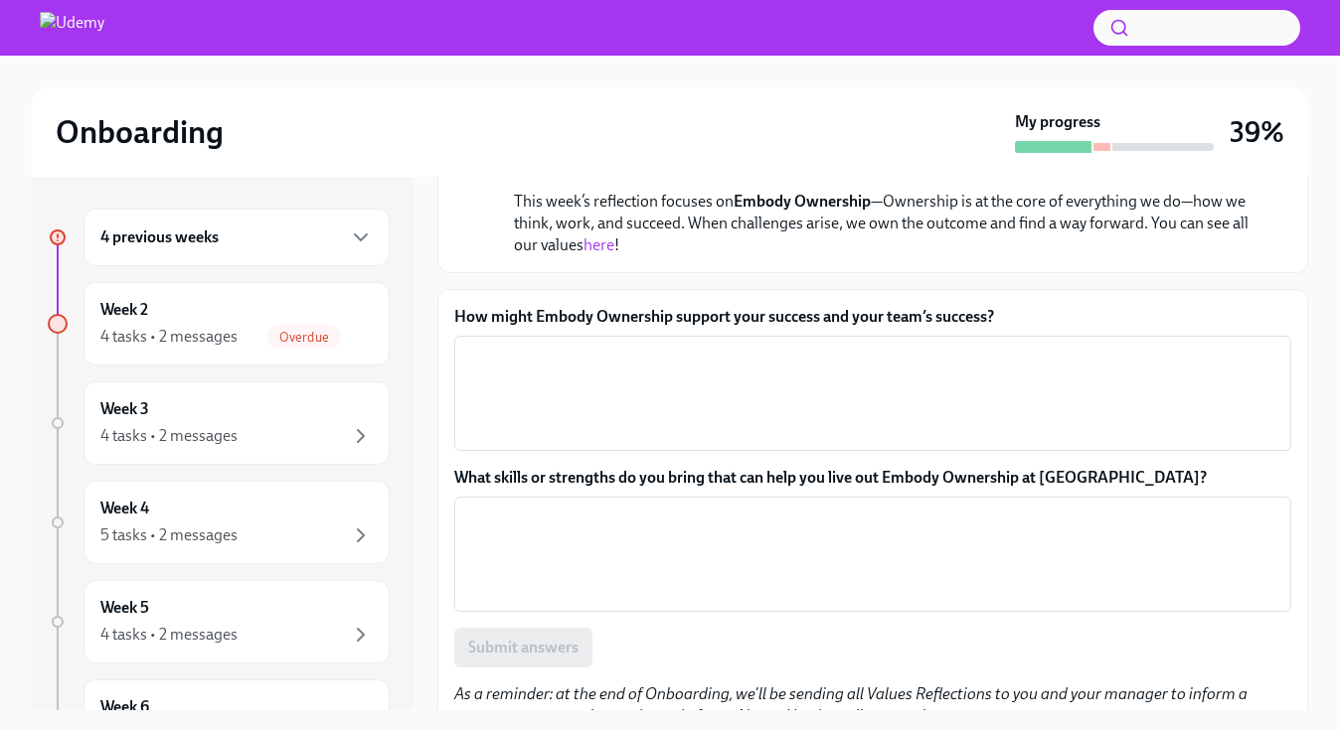
click at [903, 208] on p "This week’s reflection focuses on Embody Ownership —Ownership is at the core of…" at bounding box center [886, 224] width 745 height 66
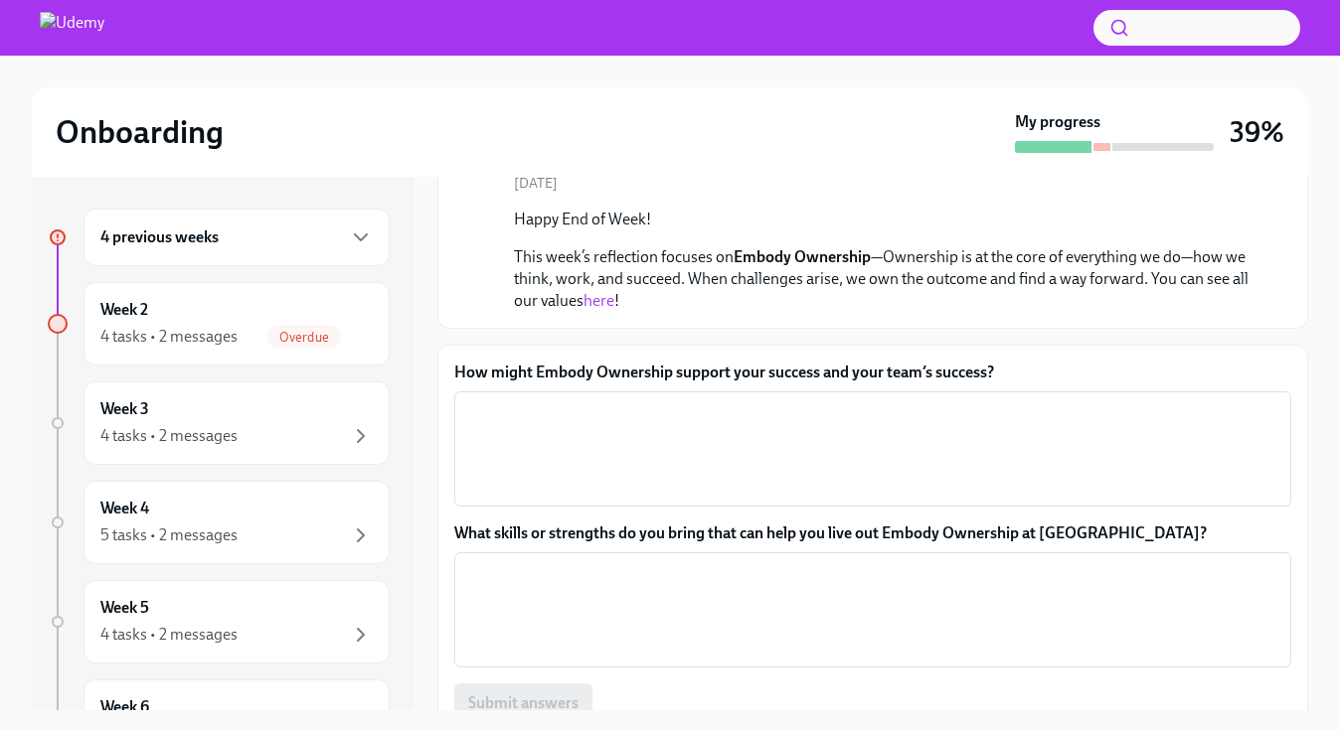
scroll to position [186, 0]
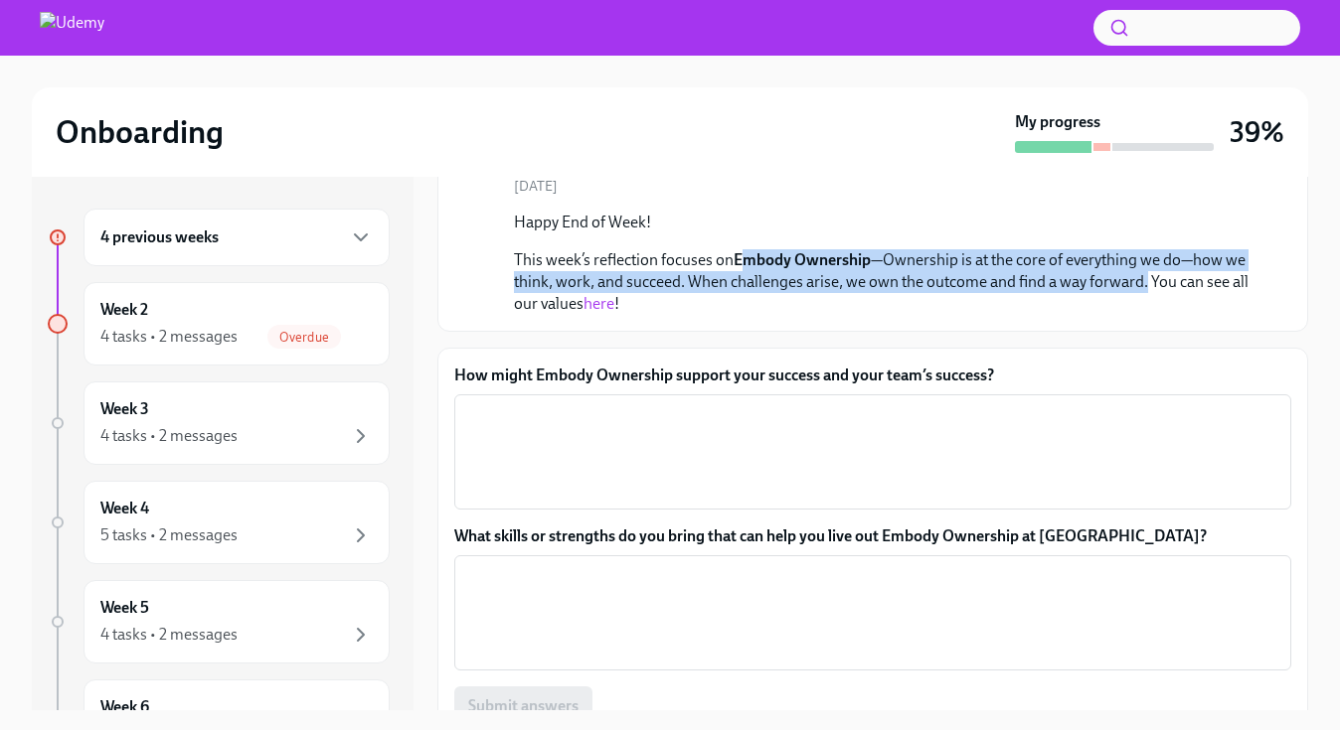
drag, startPoint x: 741, startPoint y: 263, endPoint x: 1145, endPoint y: 287, distance: 404.2
click at [1145, 287] on p "This week’s reflection focuses on Embody Ownership —Ownership is at the core of…" at bounding box center [886, 282] width 745 height 66
copy p "mbody Ownership —Ownership is at the core of everything we do—how we think, wor…"
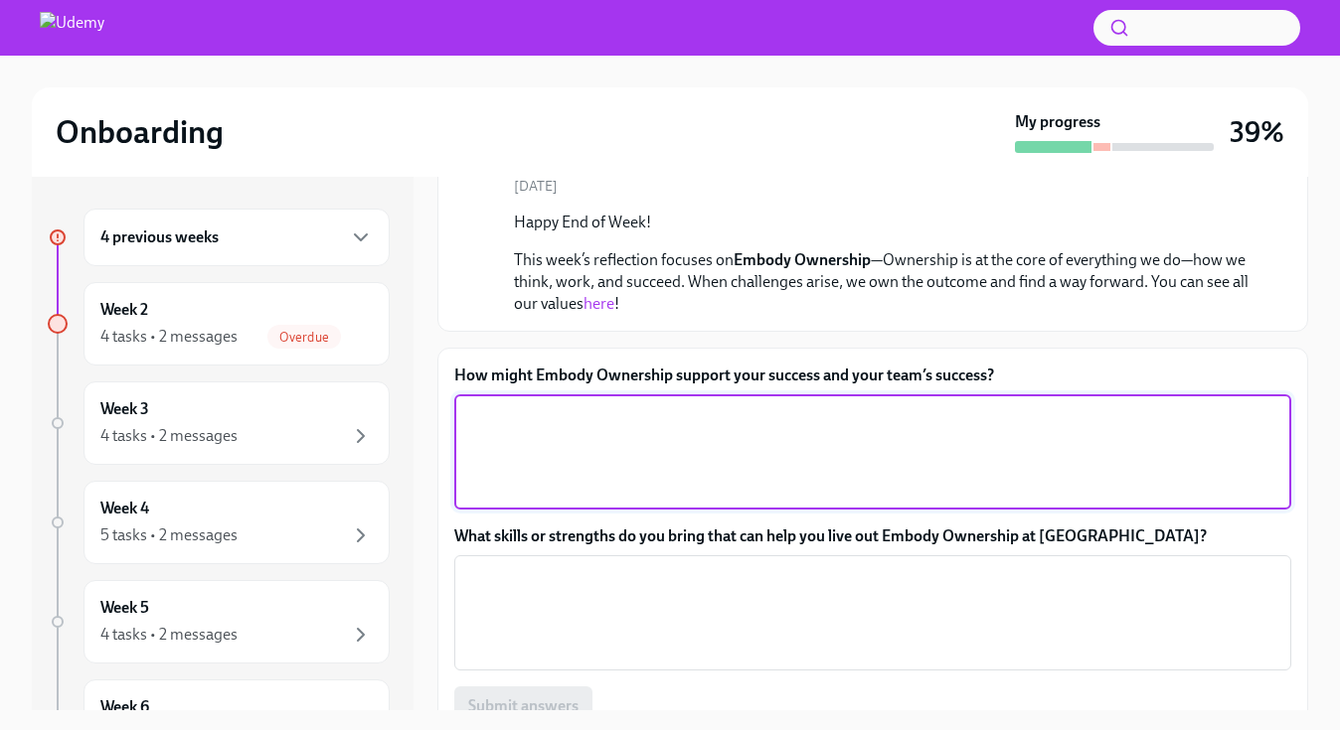
click at [838, 424] on textarea "How might Embody Ownership support your success and your team’s success?" at bounding box center [872, 452] width 813 height 95
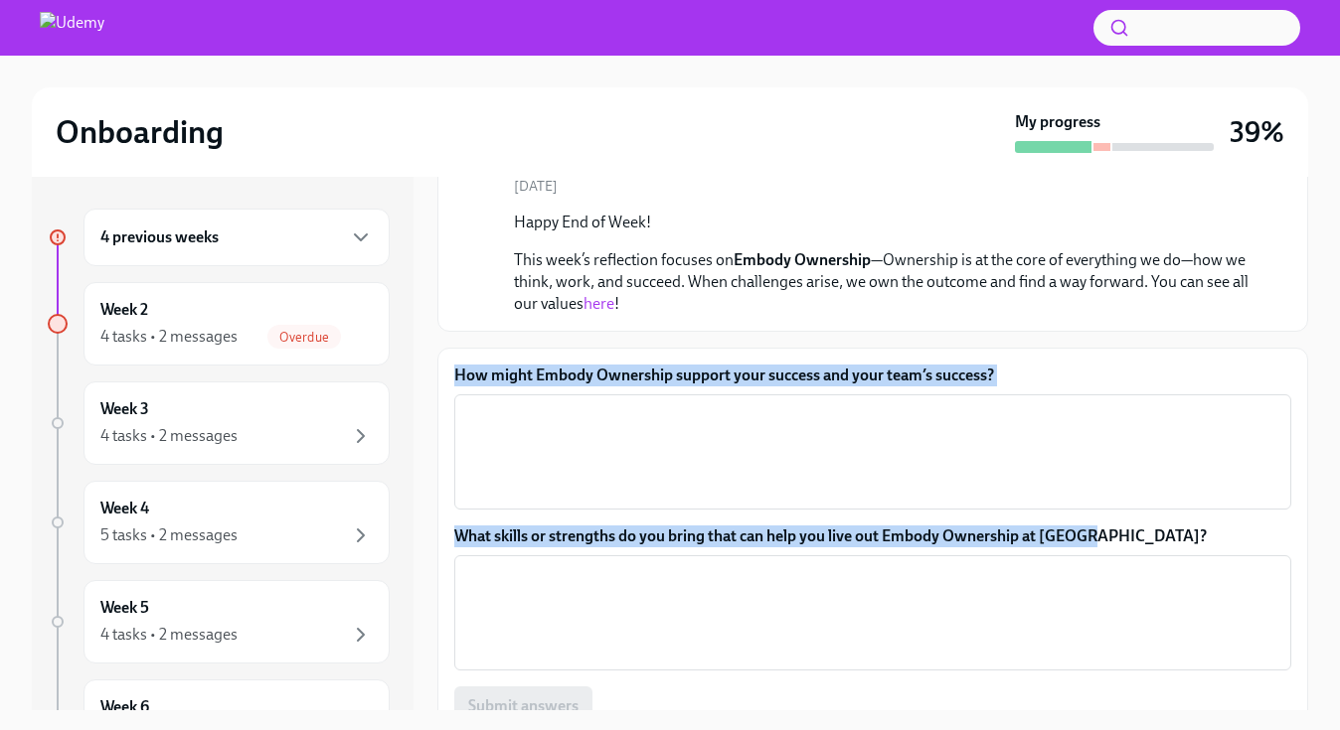
drag, startPoint x: 1122, startPoint y: 535, endPoint x: 474, endPoint y: 357, distance: 672.0
click at [474, 357] on div "How might Embody Ownership support your success and your team’s success? x ​ Wh…" at bounding box center [872, 575] width 871 height 455
copy div "How might Embody Ownership support your success and your team’s success? ​ What…"
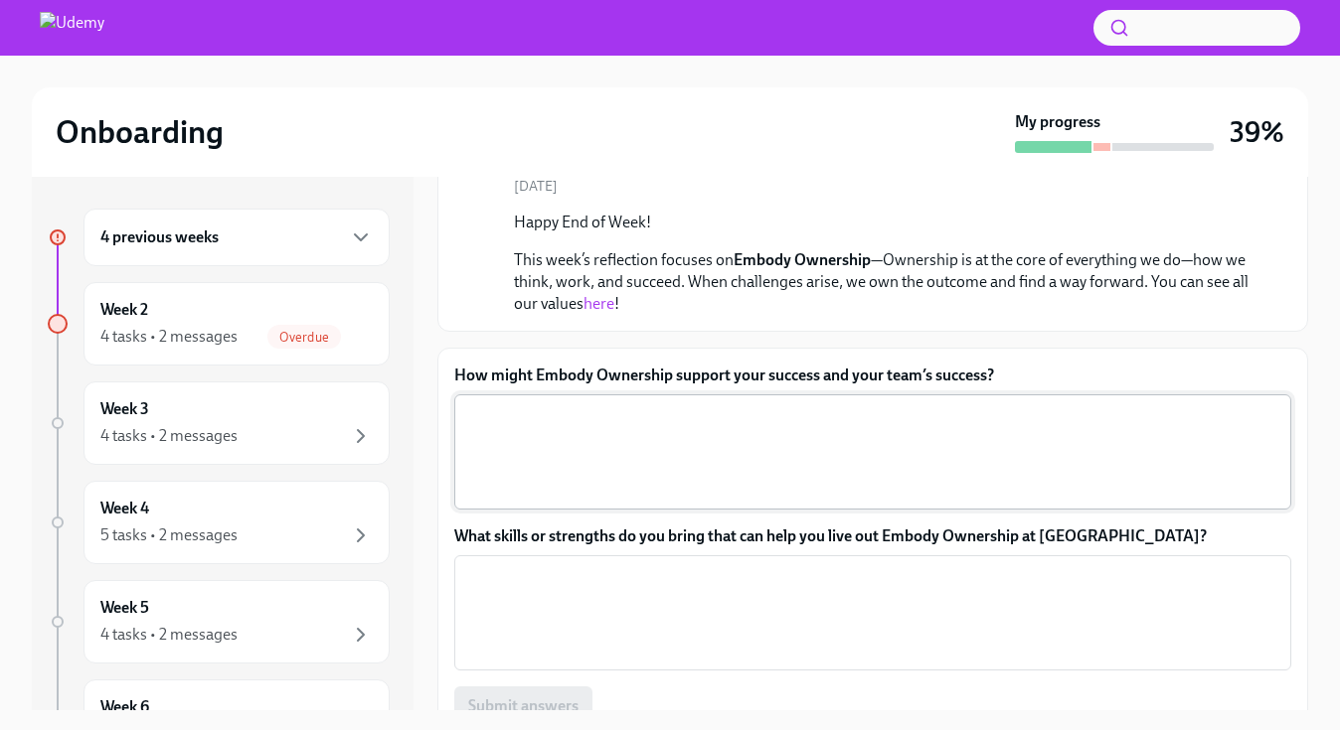
click at [803, 444] on textarea "How might Embody Ownership support your success and your team’s success?" at bounding box center [872, 452] width 813 height 95
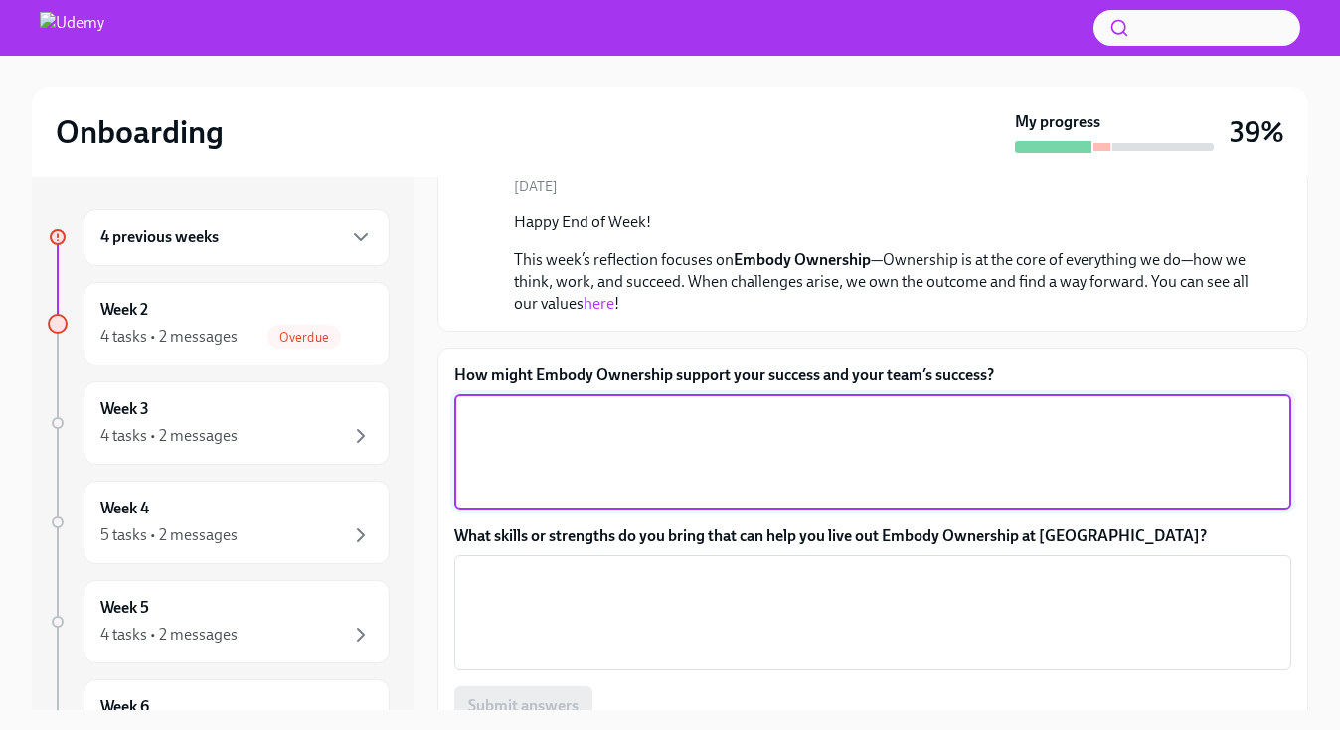
paste textarea "Embodying ownership means taking accountability not just for my own work, but a…"
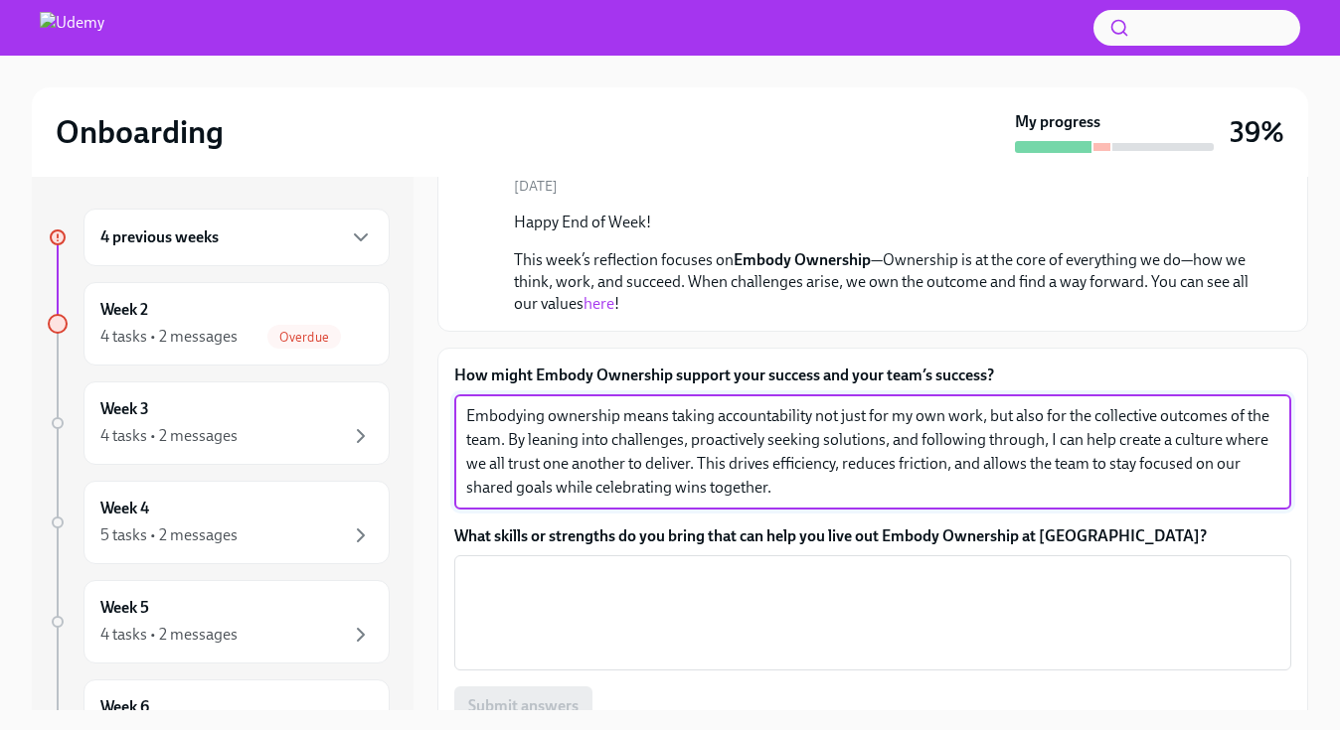
type textarea "Embodying ownership means taking accountability not just for my own work, but a…"
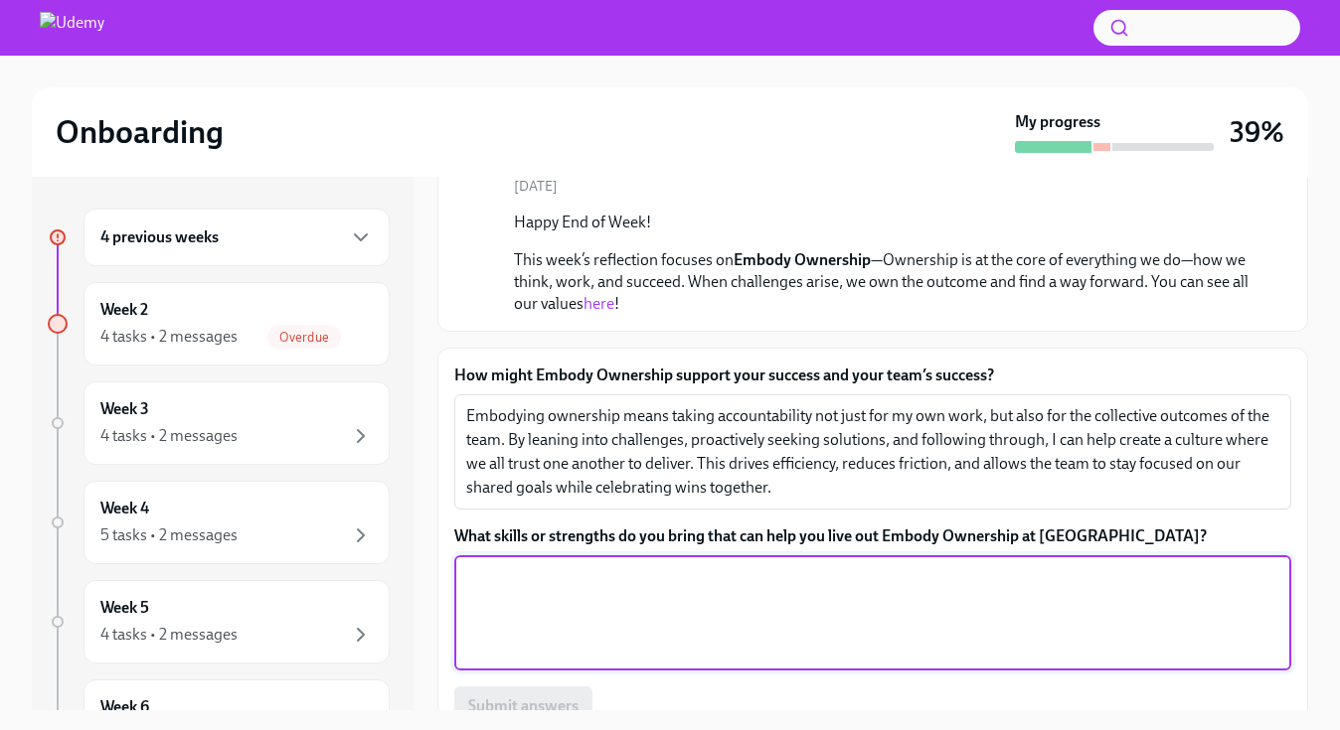
click at [660, 621] on textarea "What skills or strengths do you bring that can help you live out Embody Ownersh…" at bounding box center [872, 613] width 813 height 95
paste textarea "I bring strong problem-solving skills, clear communication, and a proactive min…"
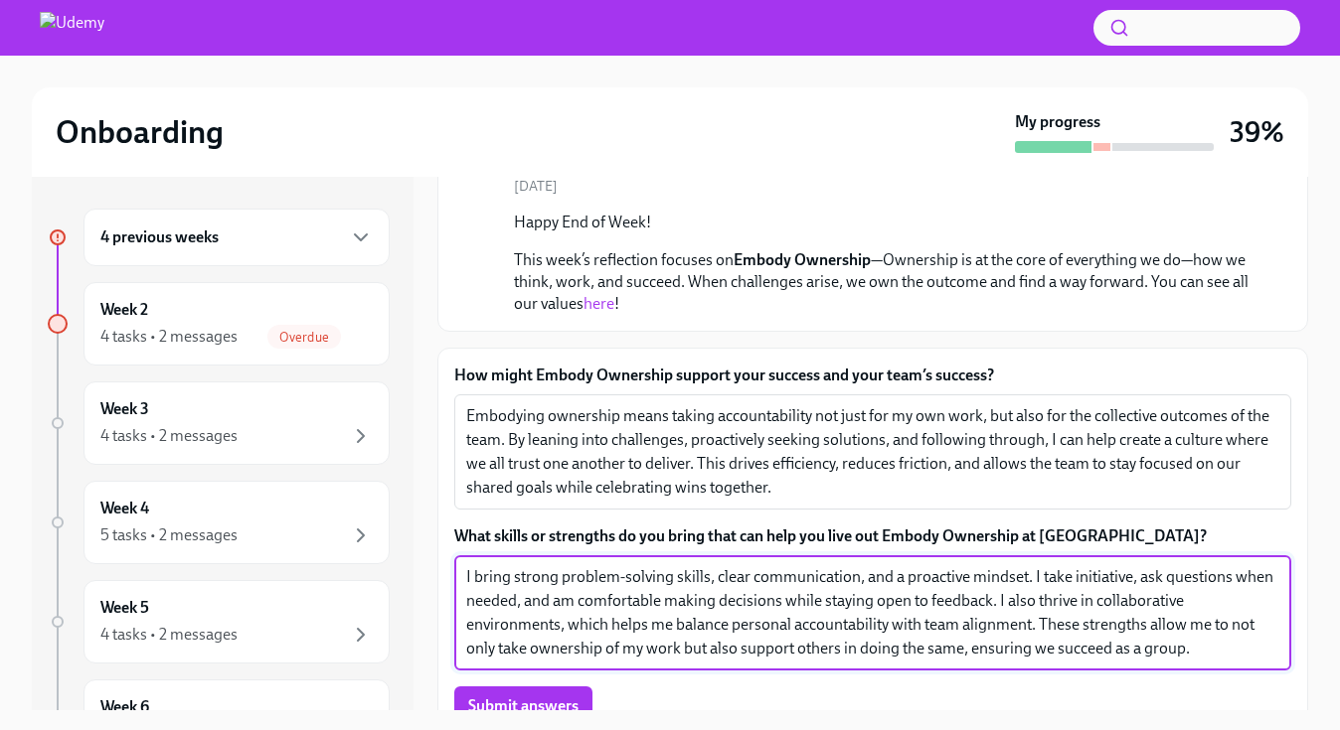
type textarea "I bring strong problem-solving skills, clear communication, and a proactive min…"
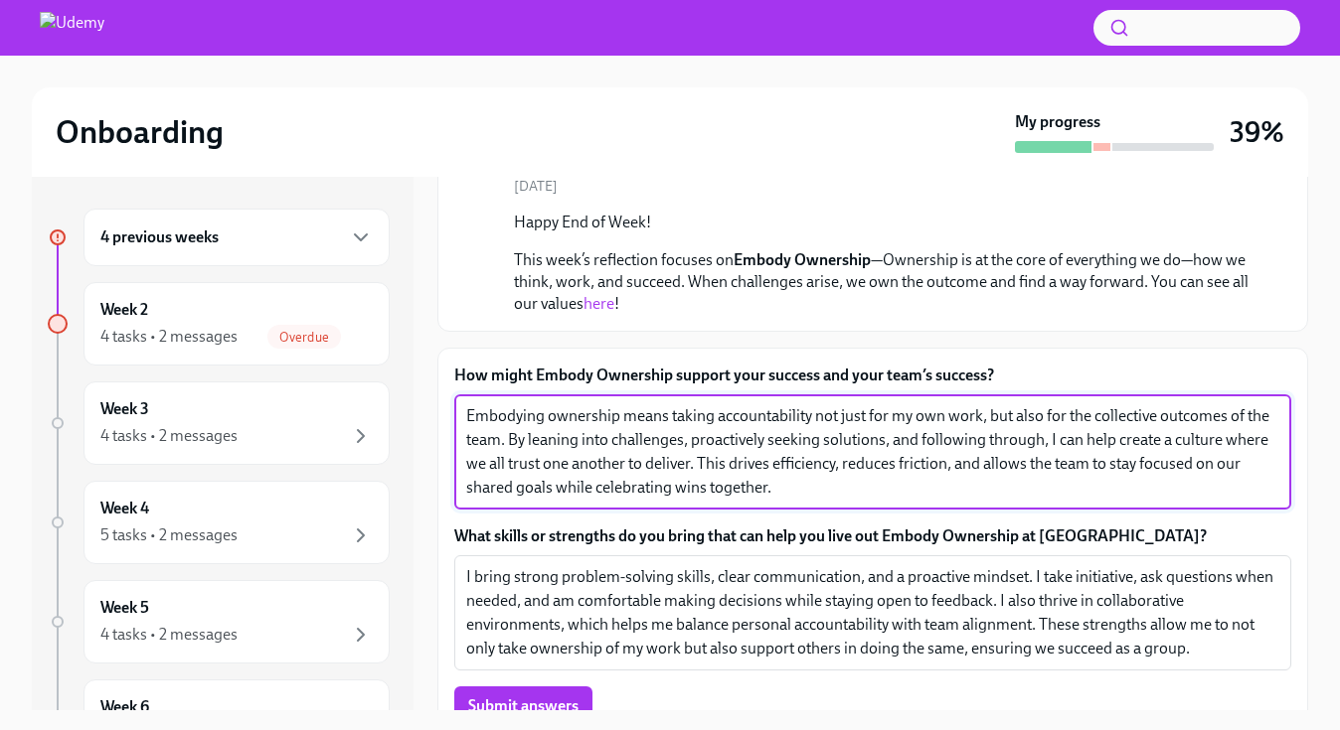
click at [871, 445] on textarea "Embodying ownership means taking accountability not just for my own work, but a…" at bounding box center [872, 452] width 813 height 95
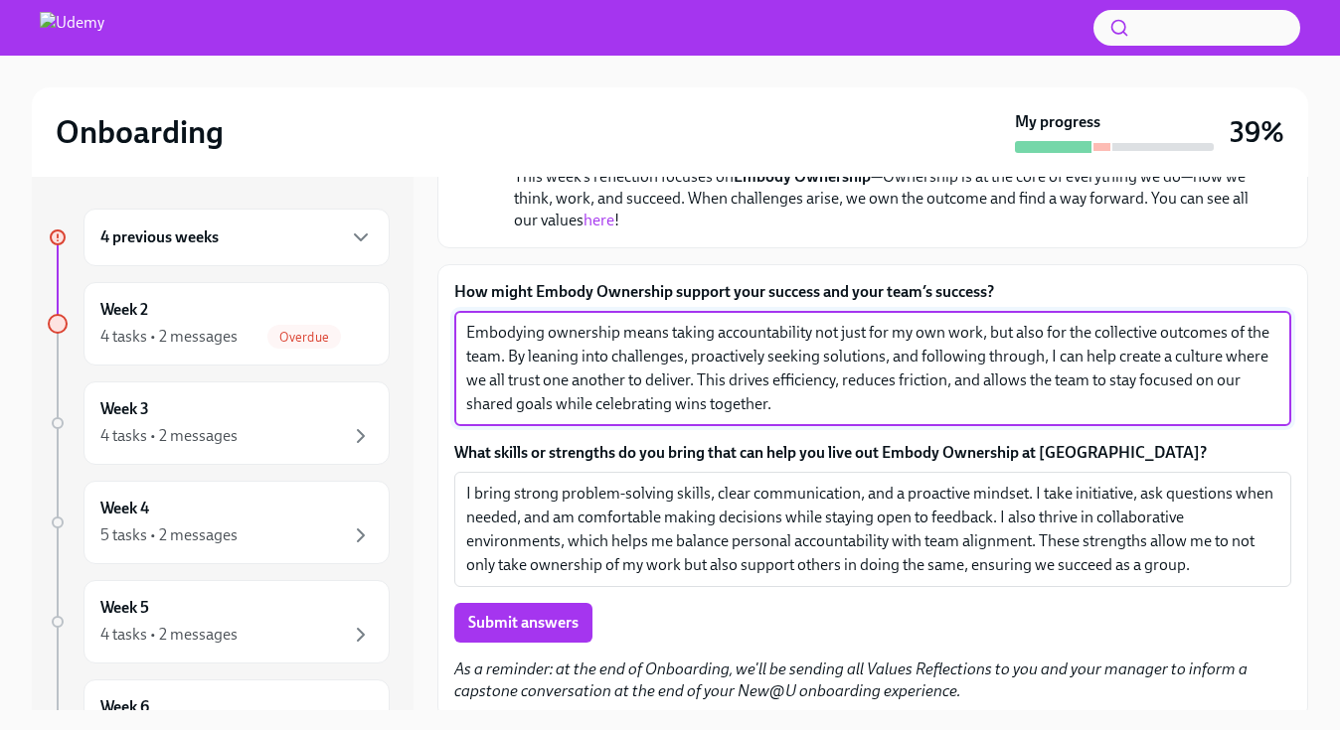
scroll to position [272, 0]
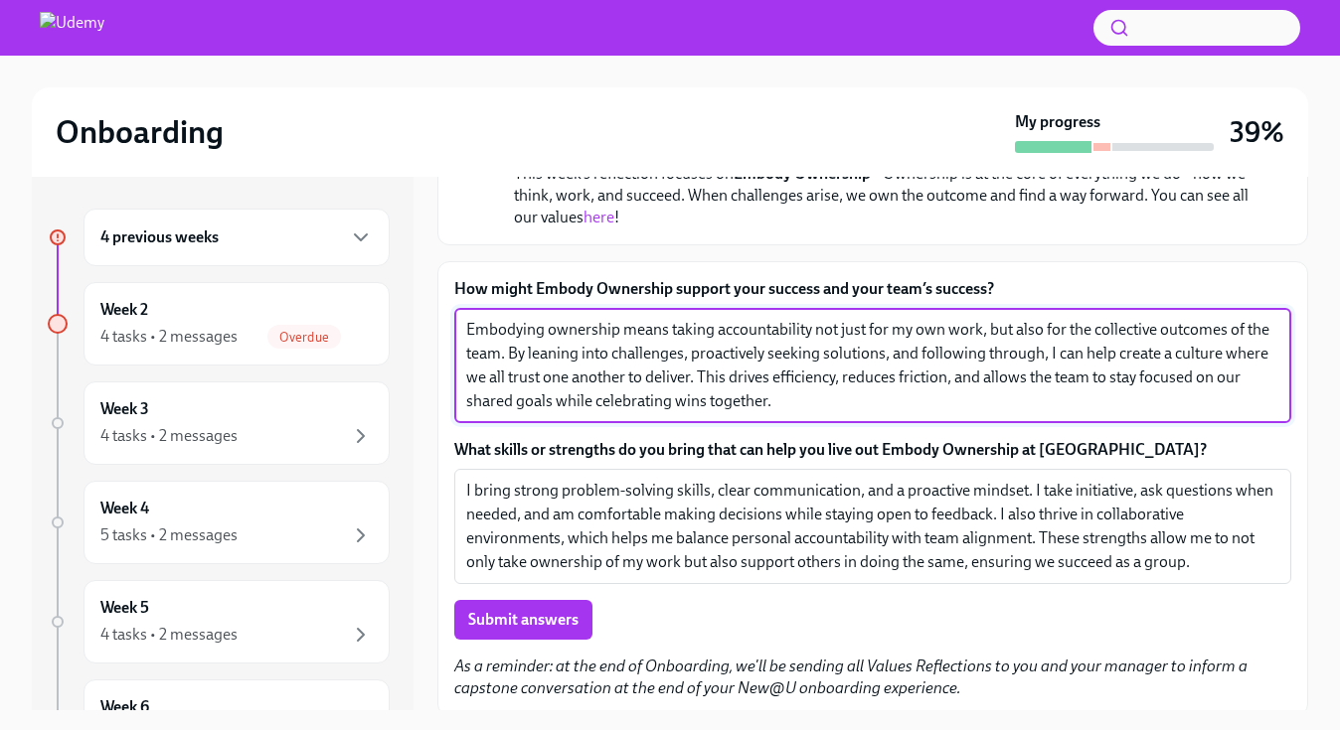
click at [831, 413] on textarea "Embodying ownership means taking accountability not just for my own work, but a…" at bounding box center [872, 365] width 813 height 95
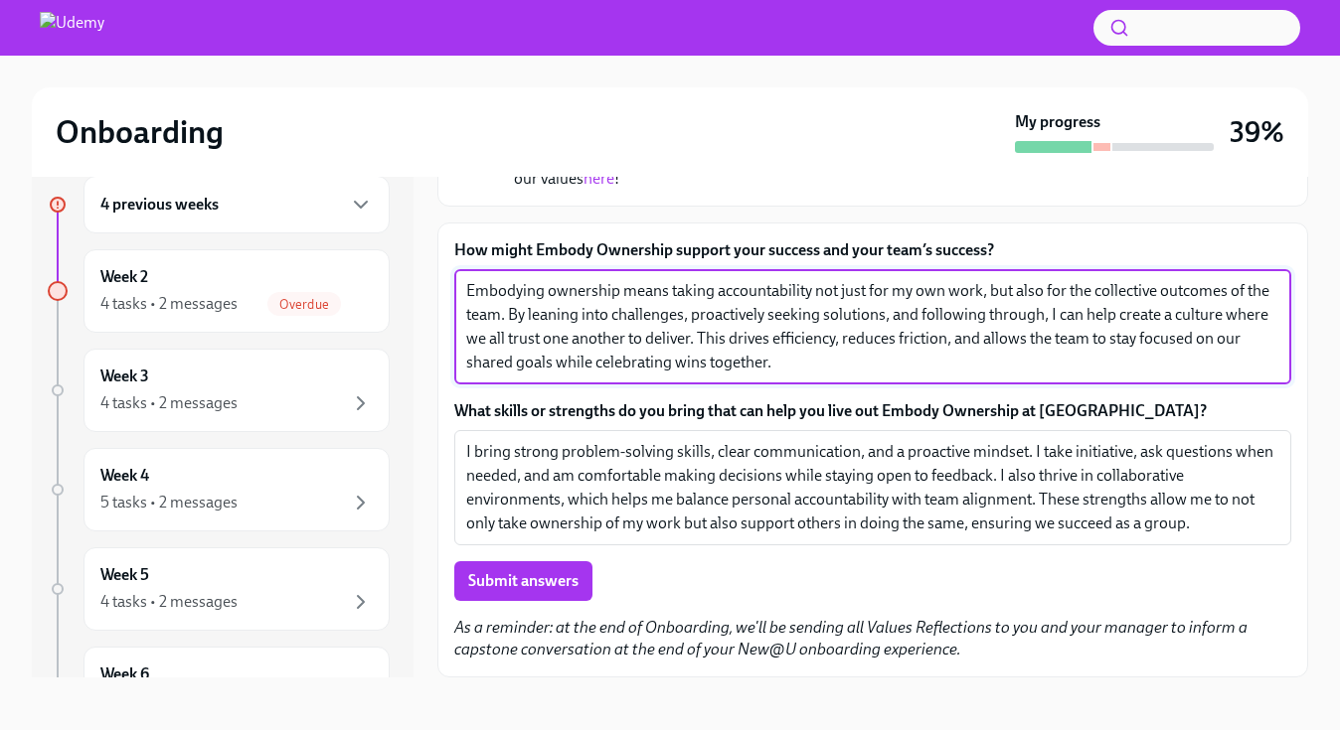
scroll to position [36, 0]
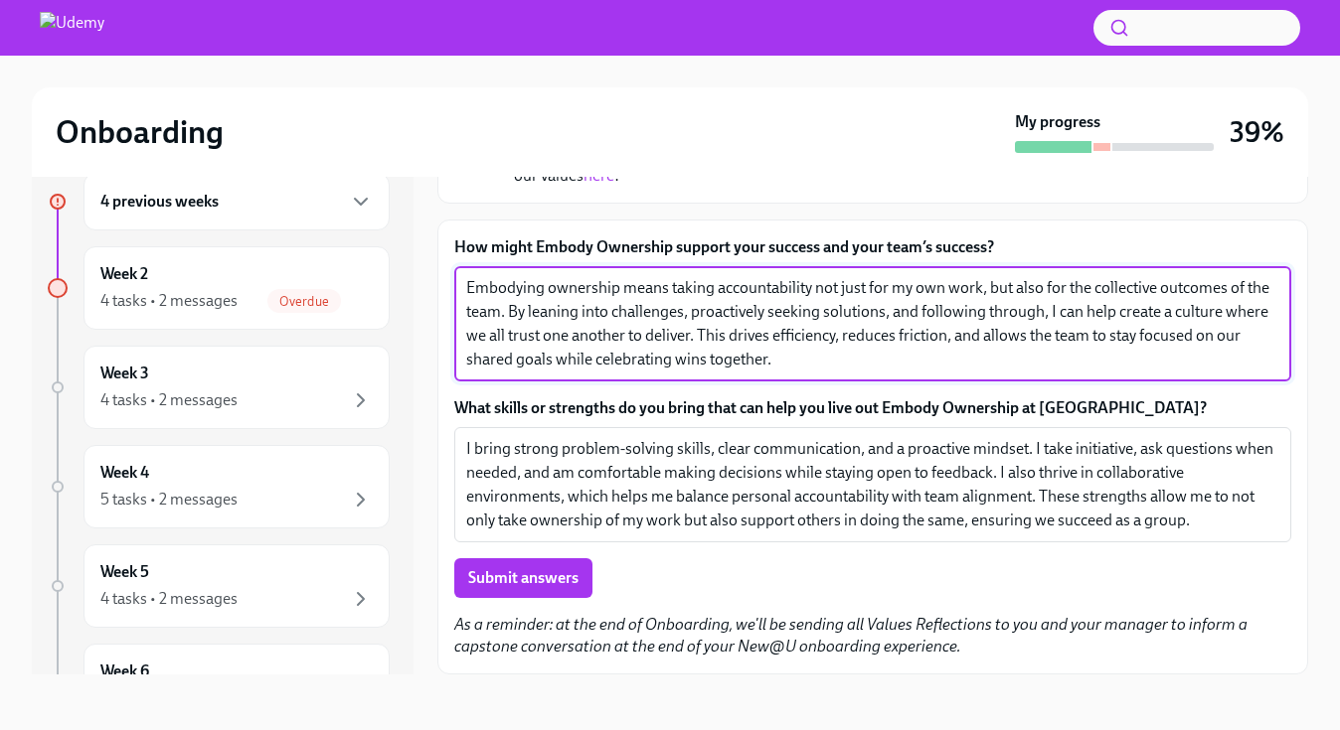
click at [808, 368] on textarea "Embodying ownership means taking accountability not just for my own work, but a…" at bounding box center [872, 323] width 813 height 95
drag, startPoint x: 691, startPoint y: 315, endPoint x: 891, endPoint y: 317, distance: 199.8
click at [891, 317] on textarea "Embodying ownership means taking accountability not just for my own work, but a…" at bounding box center [872, 323] width 813 height 95
click at [835, 316] on textarea "Embodying ownership means taking accountability not just for my own work, but a…" at bounding box center [872, 323] width 813 height 95
click at [879, 333] on textarea "Embodying ownership means taking accountability not just for my own work, but a…" at bounding box center [872, 323] width 813 height 95
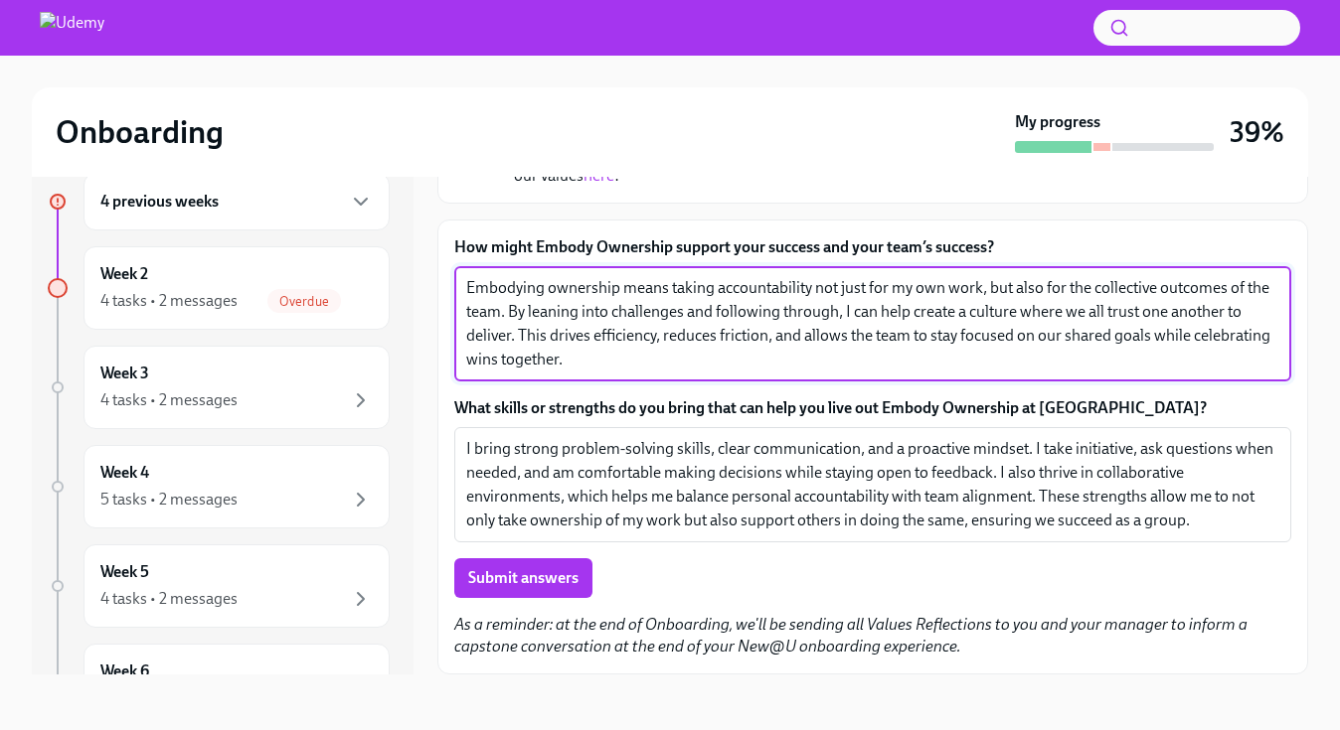
click at [883, 316] on textarea "Embodying ownership means taking accountability not just for my own work, but a…" at bounding box center [872, 323] width 813 height 95
click at [880, 346] on textarea "Embodying ownership means taking accountability not just for my own work, but a…" at bounding box center [872, 323] width 813 height 95
click at [878, 360] on textarea "Embodying ownership means taking accountability not just for my own work, but a…" at bounding box center [872, 323] width 813 height 95
type textarea "Embodying ownership means taking accountability not just for my own work, but a…"
click at [805, 469] on textarea "I bring strong problem-solving skills, clear communication, and a proactive min…" at bounding box center [872, 484] width 813 height 95
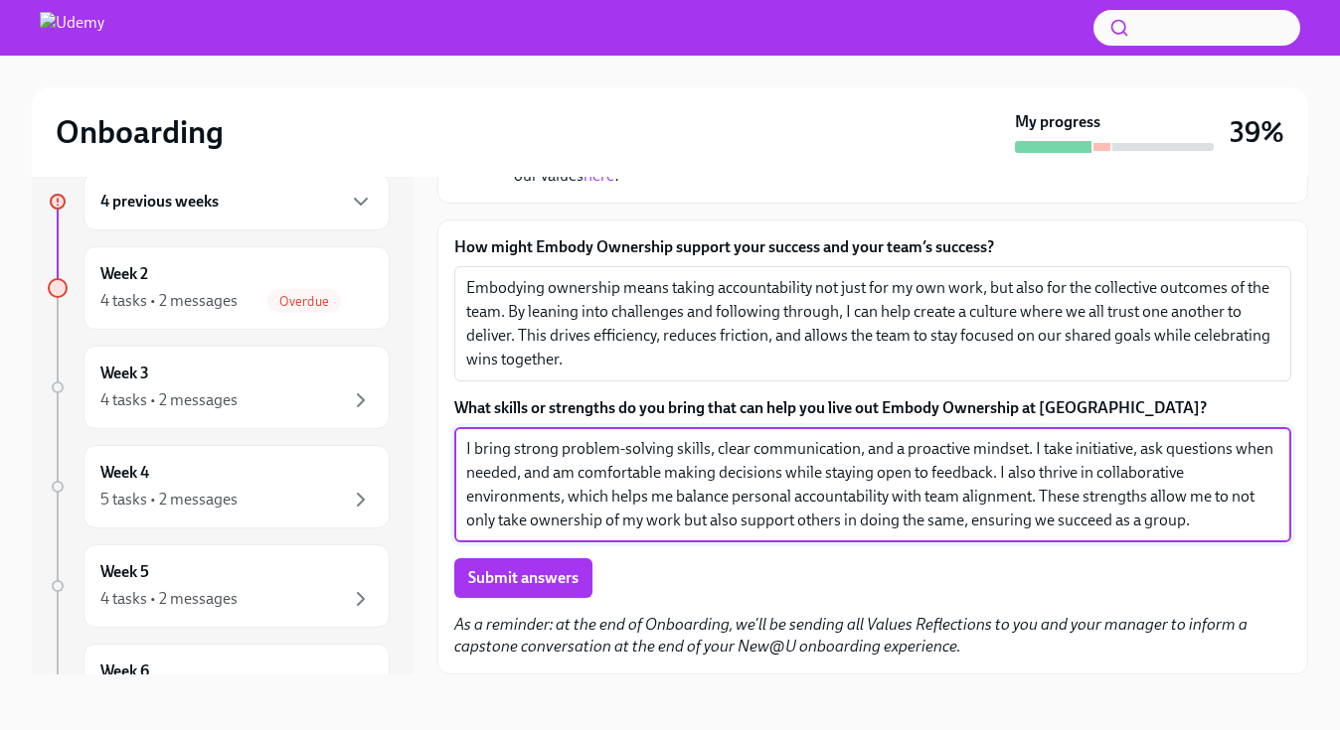
click at [756, 453] on textarea "I bring strong problem-solving skills, clear communication, and a proactive min…" at bounding box center [872, 484] width 813 height 95
click at [771, 469] on textarea "I bring strong problem-solving skills, clear communication, and a proactive min…" at bounding box center [872, 484] width 813 height 95
drag, startPoint x: 860, startPoint y: 451, endPoint x: 713, endPoint y: 453, distance: 147.1
click at [713, 454] on textarea "I bring strong problem-solving skills, clear communication, and a proactive min…" at bounding box center [872, 484] width 813 height 95
click at [861, 458] on textarea "I bring strong problem-solving skills and a proactive mindset. I take initiativ…" at bounding box center [872, 484] width 813 height 95
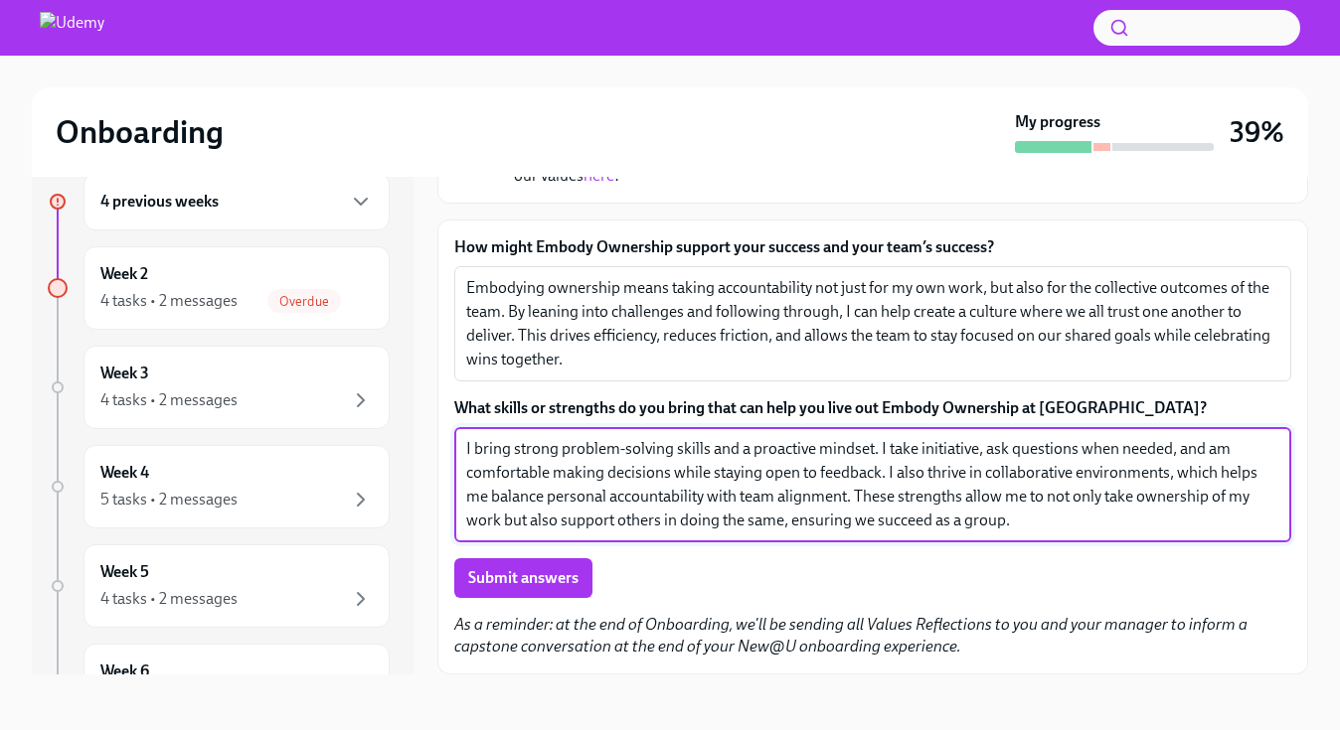
click at [861, 482] on textarea "I bring strong problem-solving skills and a proactive mindset. I take initiativ…" at bounding box center [872, 484] width 813 height 95
click at [919, 457] on textarea "I bring strong problem-solving skills and a proactive mindset. I take initiativ…" at bounding box center [872, 484] width 813 height 95
click at [901, 486] on textarea "I bring strong problem-solving skills and a proactive mindset. I take initiativ…" at bounding box center [872, 484] width 813 height 95
click at [885, 511] on textarea "I bring strong problem-solving skills and a proactive mindset. I take initiativ…" at bounding box center [872, 484] width 813 height 95
click at [904, 472] on textarea "I bring strong problem-solving skills and a proactive mindset. I take initiativ…" at bounding box center [872, 484] width 813 height 95
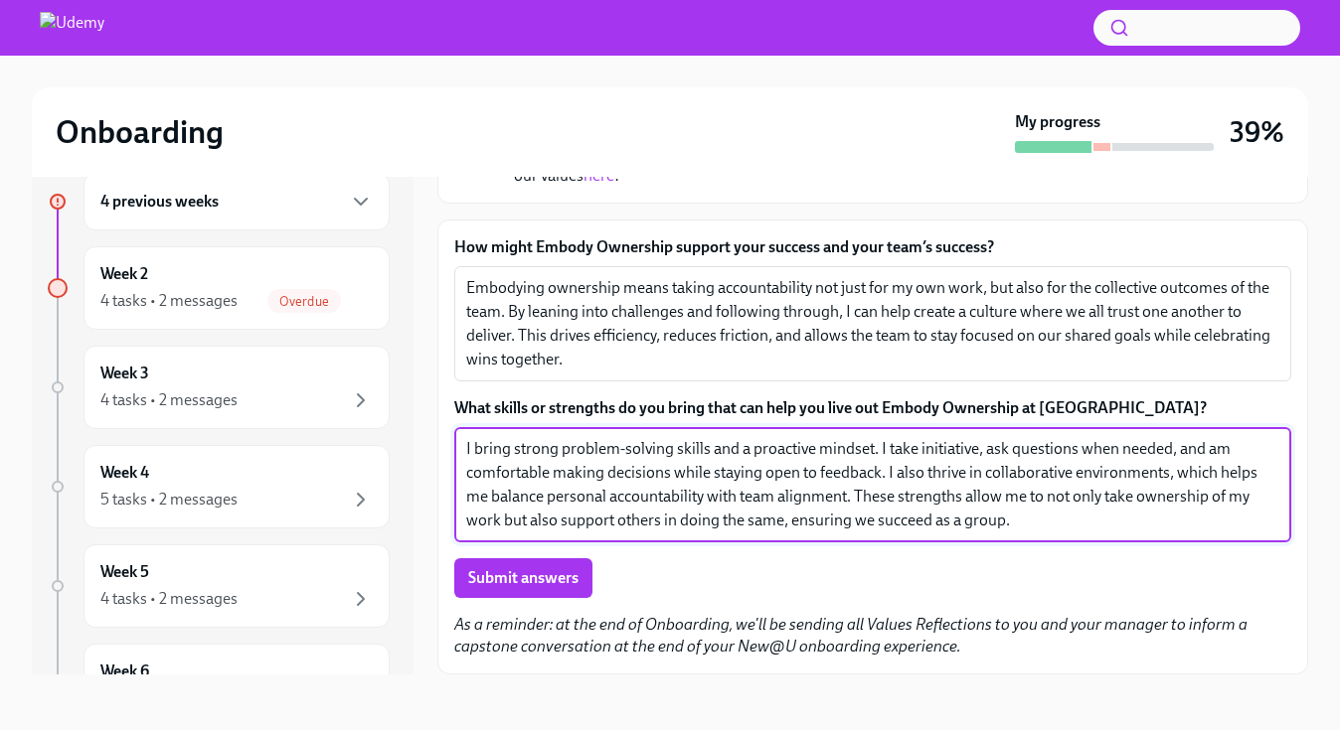
click at [901, 495] on textarea "I bring strong problem-solving skills and a proactive mindset. I take initiativ…" at bounding box center [872, 484] width 813 height 95
click at [885, 514] on textarea "I bring strong problem-solving skills and a proactive mindset. I take initiativ…" at bounding box center [872, 484] width 813 height 95
click at [865, 504] on textarea "I bring strong problem-solving skills and a proactive mindset. I take initiativ…" at bounding box center [872, 484] width 813 height 95
click at [1008, 510] on textarea "I bring strong problem-solving skills and a proactive mindset. I take initiativ…" at bounding box center [872, 484] width 813 height 95
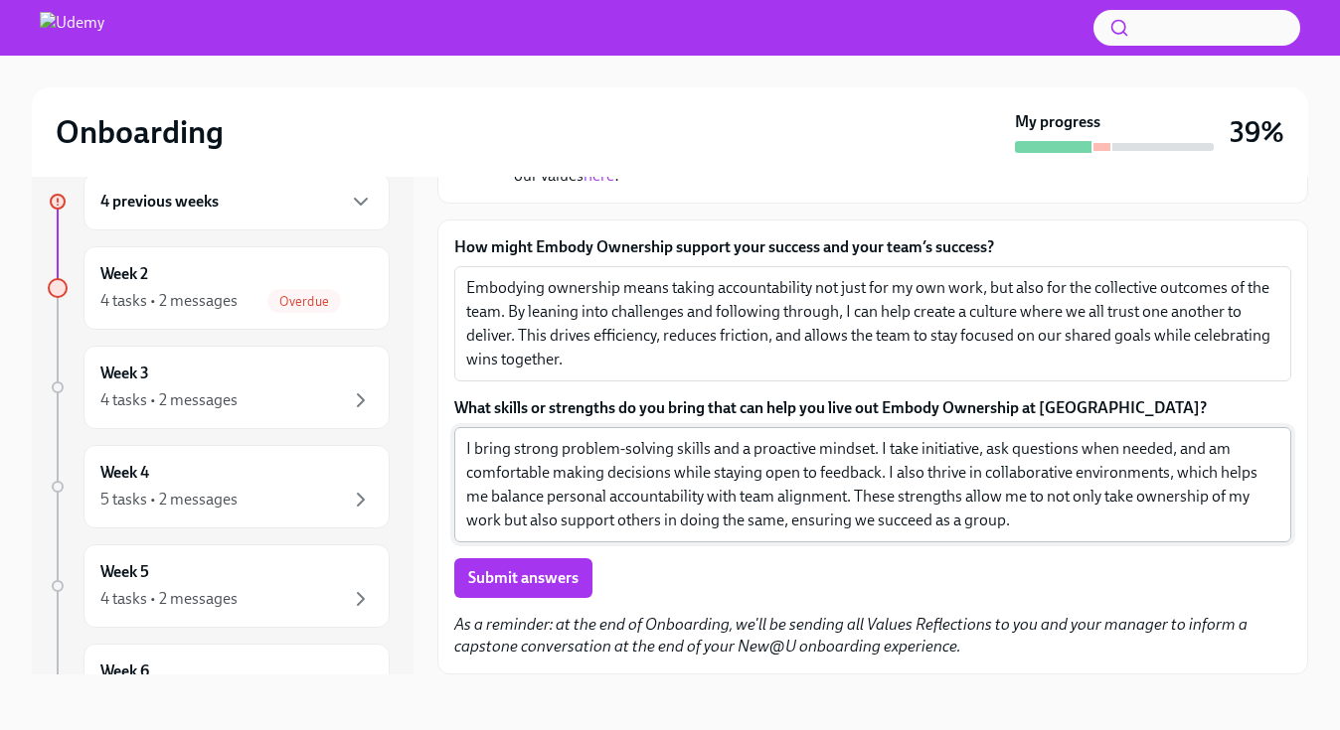
drag, startPoint x: 552, startPoint y: 586, endPoint x: 999, endPoint y: 507, distance: 454.3
click at [999, 507] on div "How might Embody Ownership support your success and your team’s success? Embody…" at bounding box center [872, 418] width 837 height 362
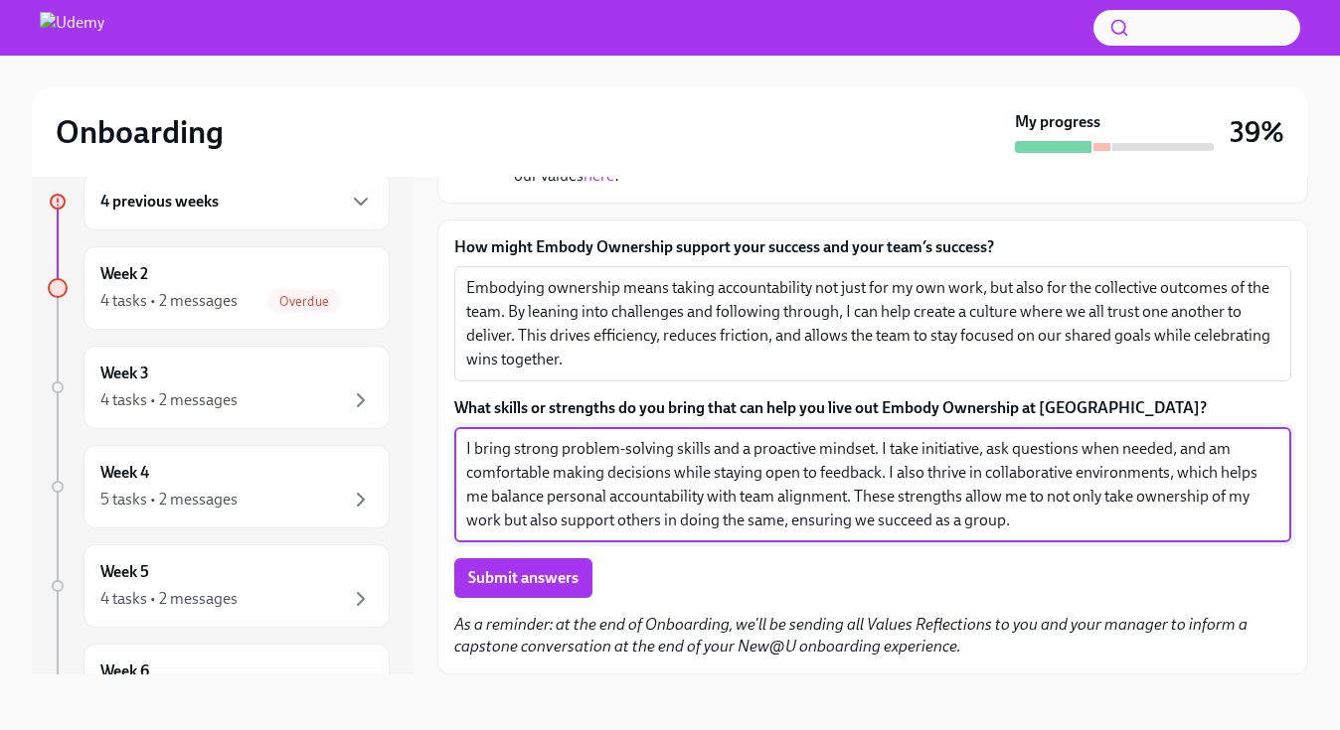
click at [973, 521] on textarea "I bring strong problem-solving skills and a proactive mindset. I take initiativ…" at bounding box center [872, 484] width 813 height 95
type textarea "I bring strong problem-solving skills and a proactive mindset. I take initiativ…"
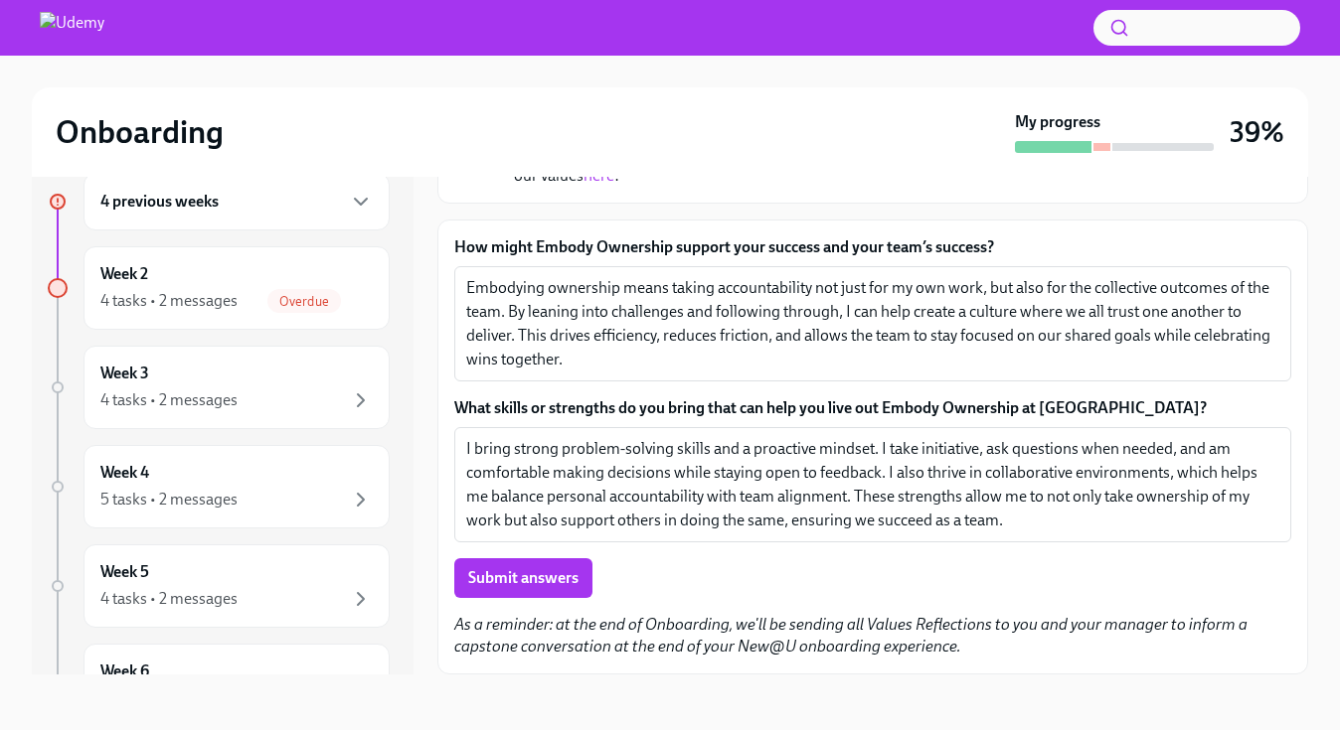
click at [646, 572] on div "Submit answers" at bounding box center [872, 579] width 837 height 40
click at [577, 578] on span "Submit answers" at bounding box center [523, 578] width 110 height 20
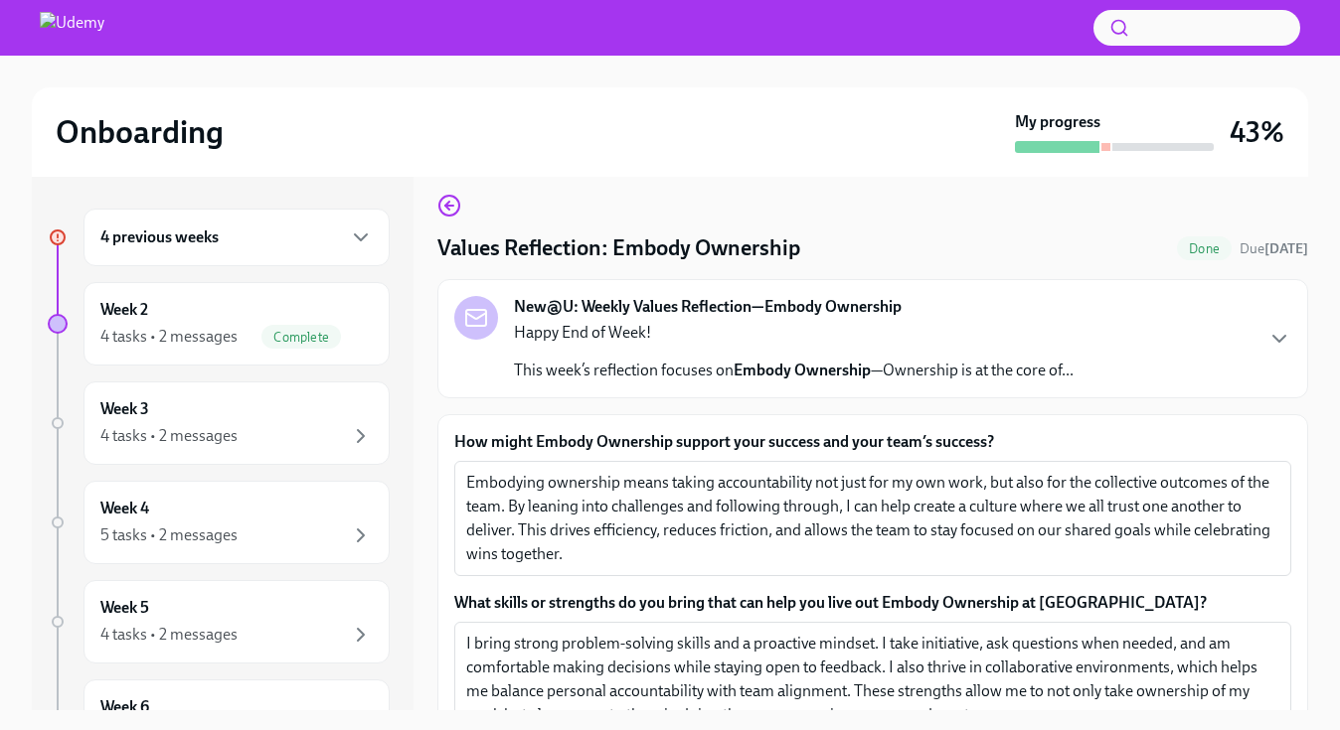
scroll to position [16, 0]
click at [377, 353] on div "Week 2 4 tasks • 2 messages Complete" at bounding box center [236, 323] width 306 height 83
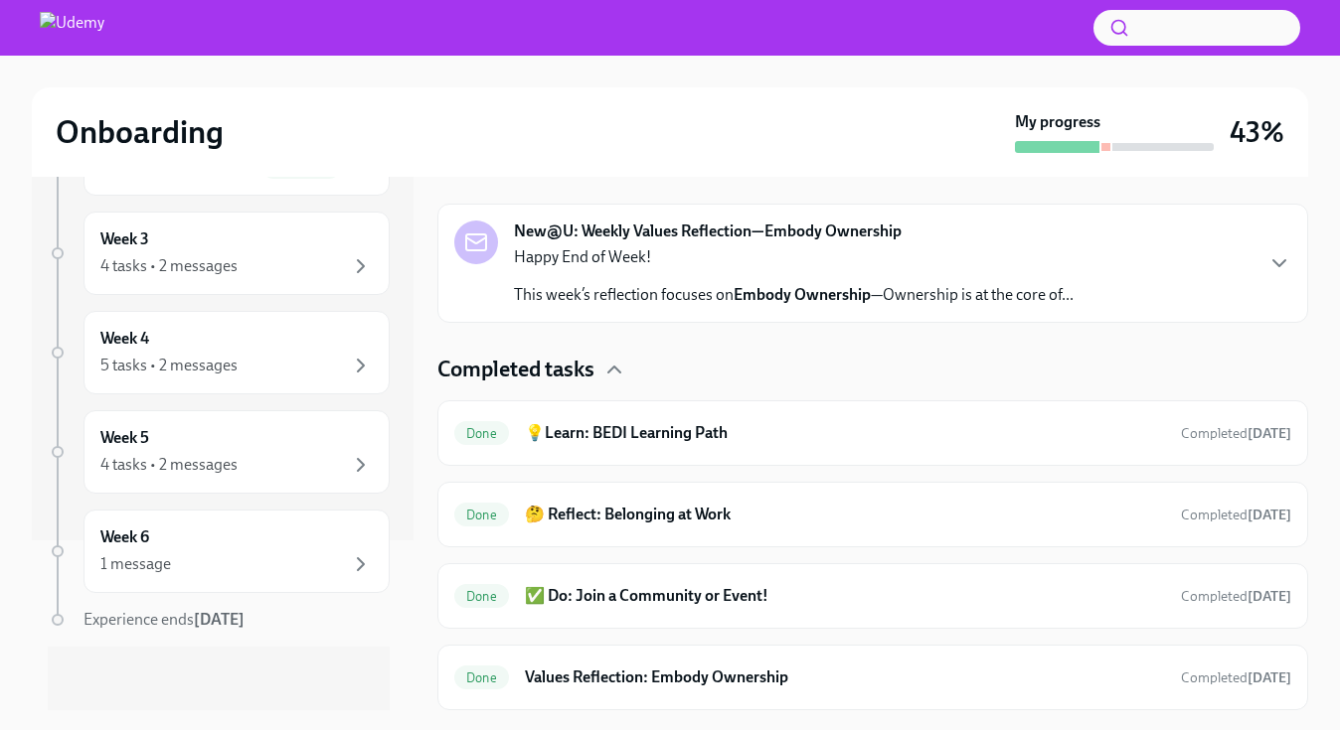
scroll to position [4, 0]
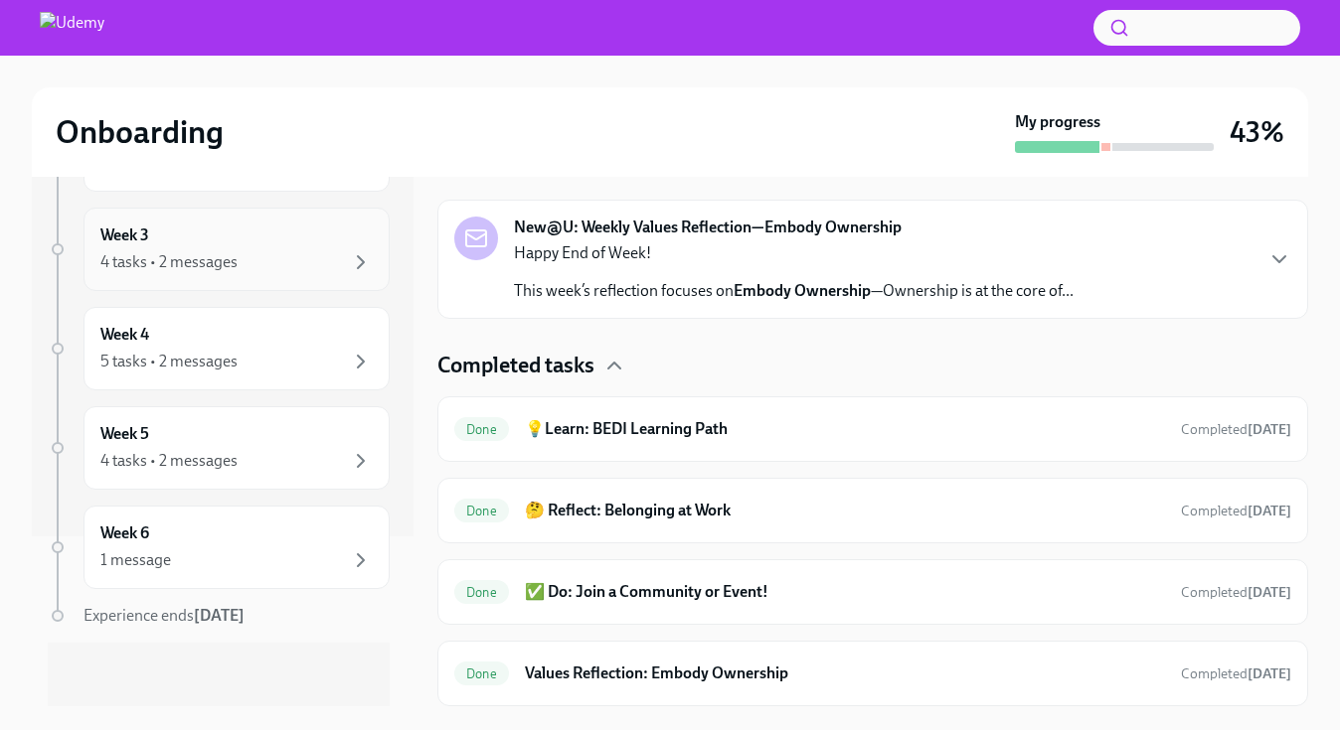
click at [285, 266] on div "4 tasks • 2 messages" at bounding box center [236, 262] width 272 height 24
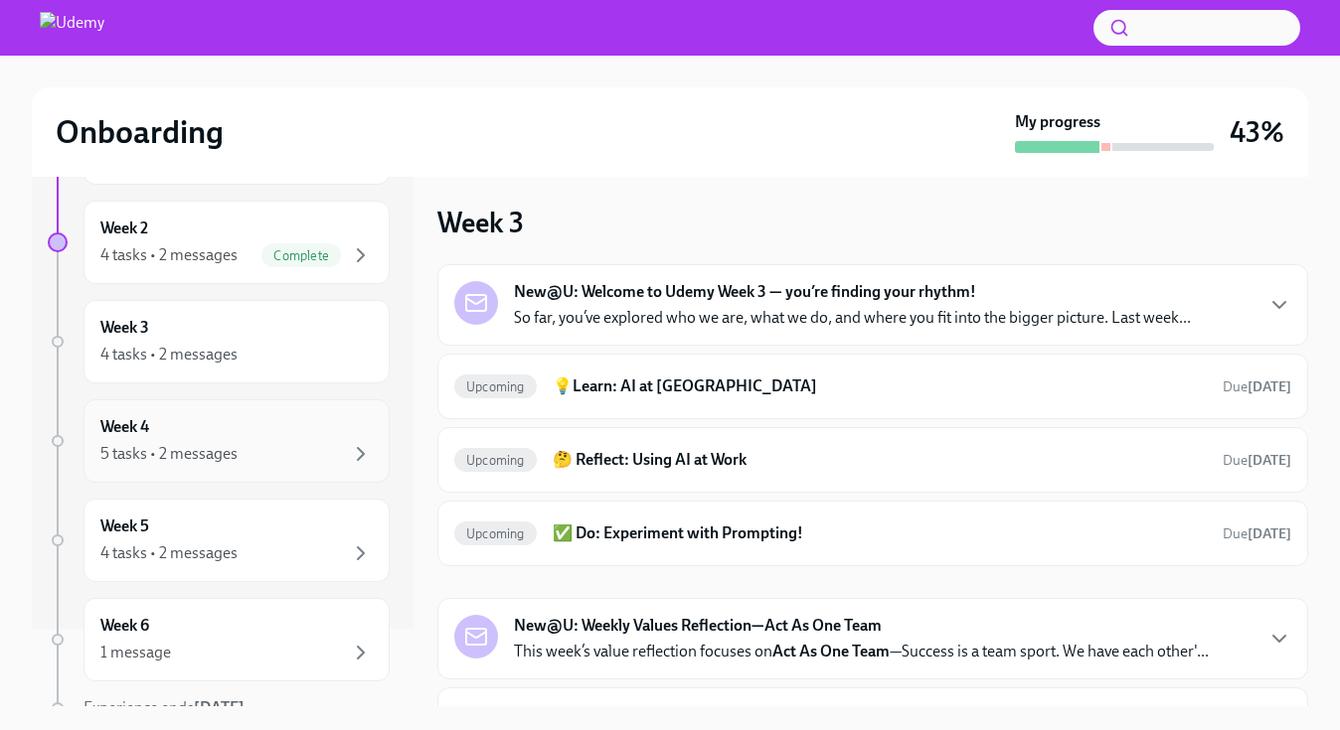
scroll to position [59, 0]
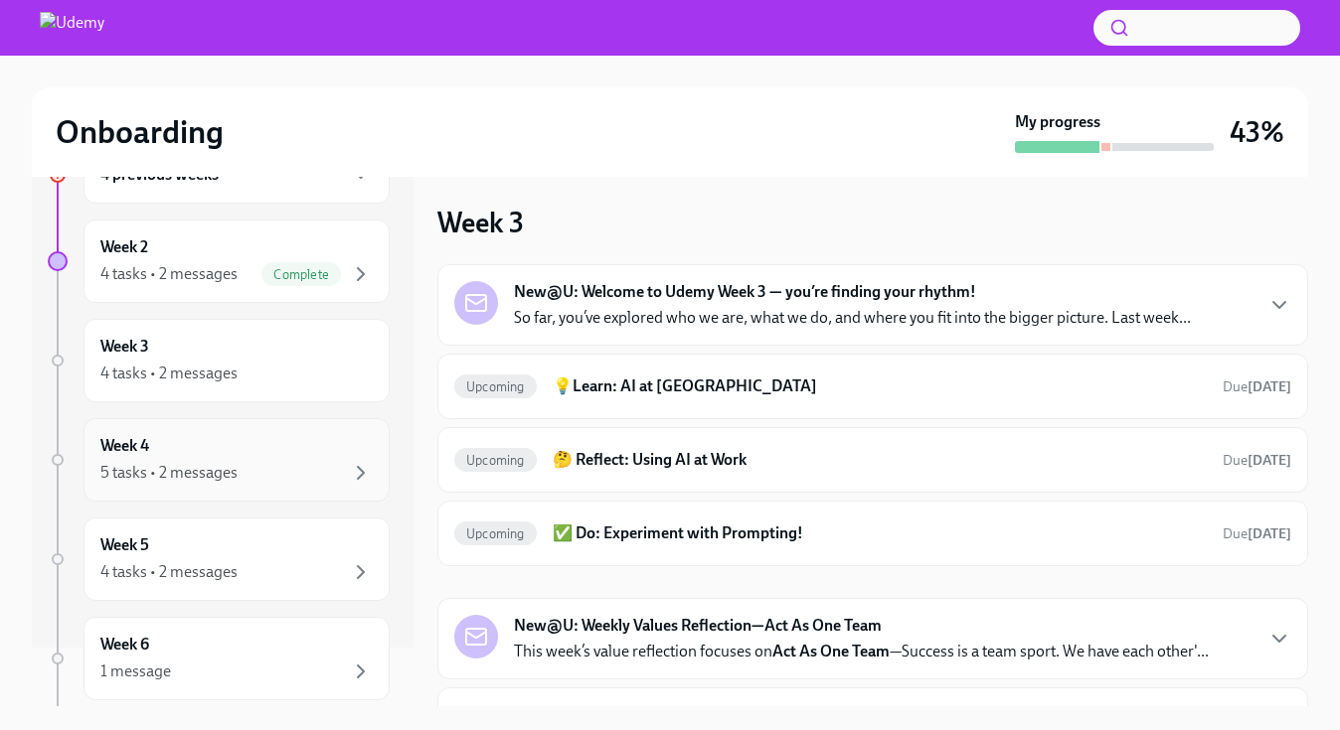
click at [348, 459] on div "Week 4 5 tasks • 2 messages" at bounding box center [236, 460] width 272 height 50
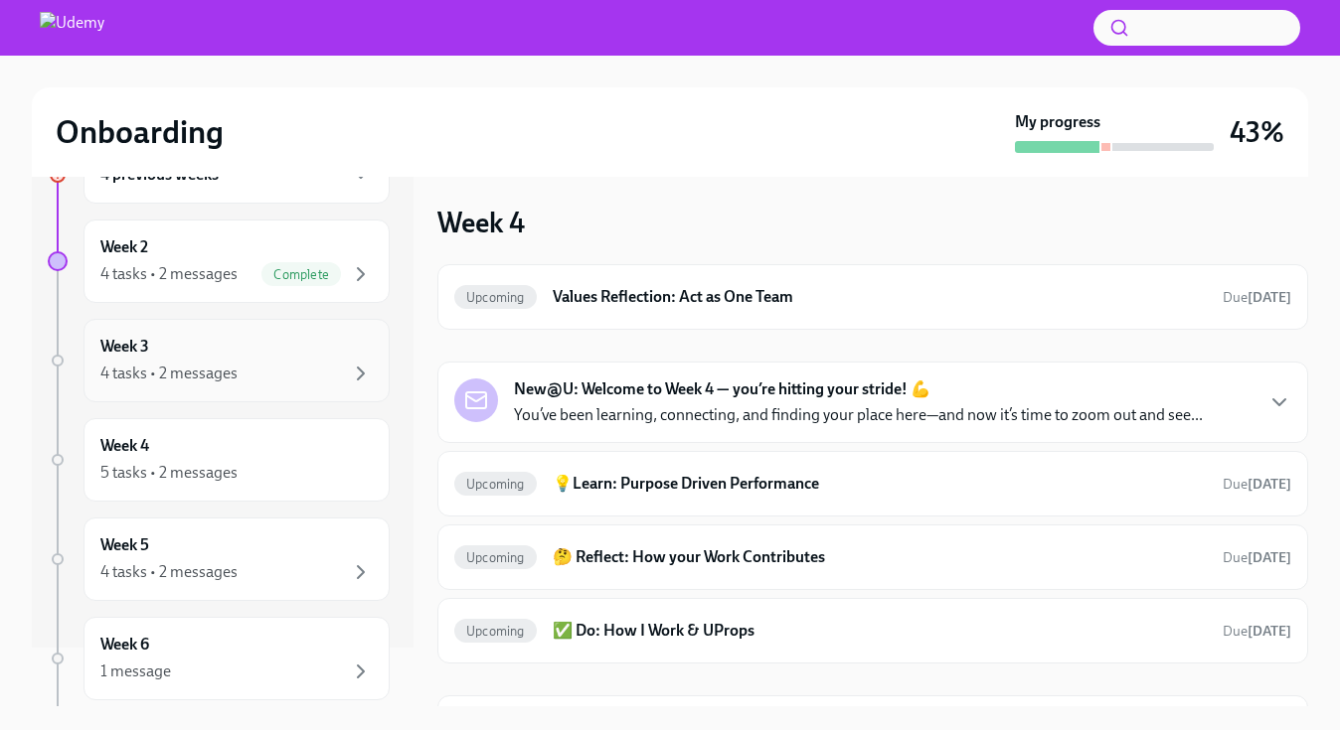
click at [362, 386] on div "Week 3 4 tasks • 2 messages" at bounding box center [236, 360] width 306 height 83
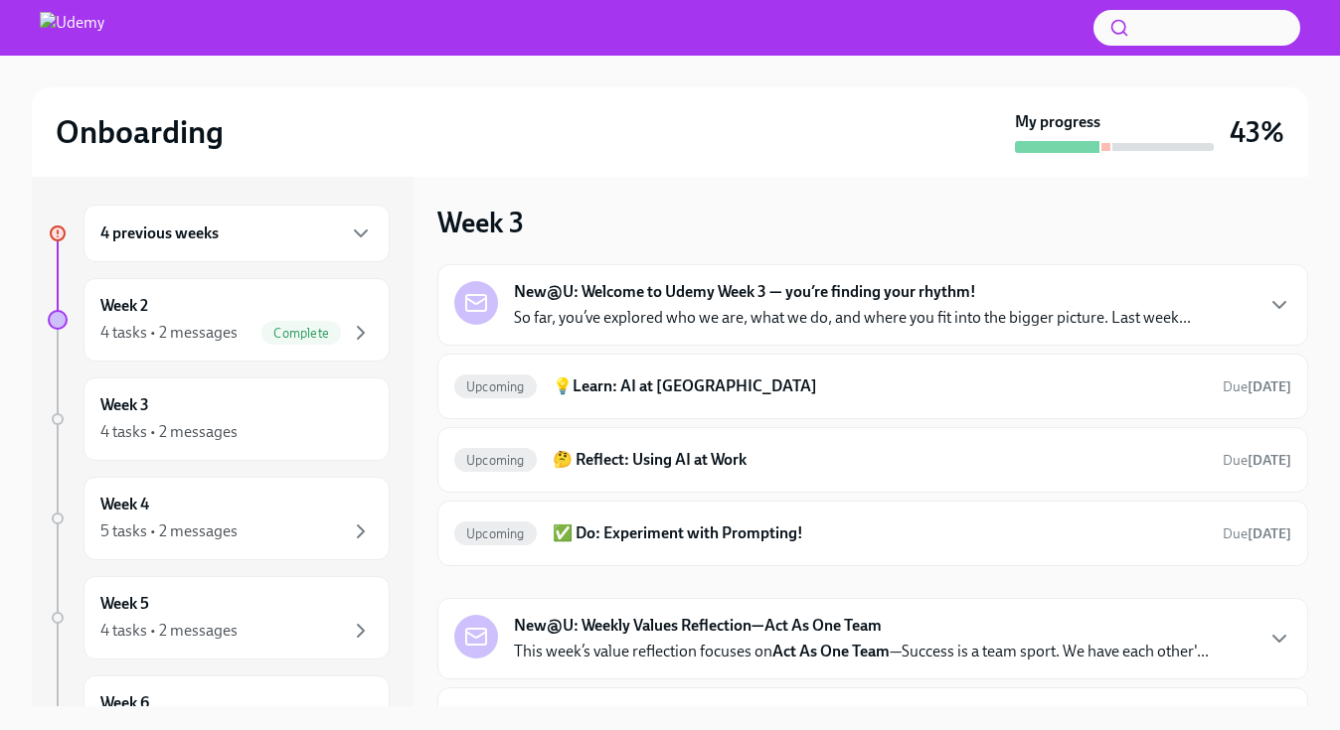
click at [77, 39] on img at bounding box center [72, 28] width 65 height 32
